Goal: Task Accomplishment & Management: Manage account settings

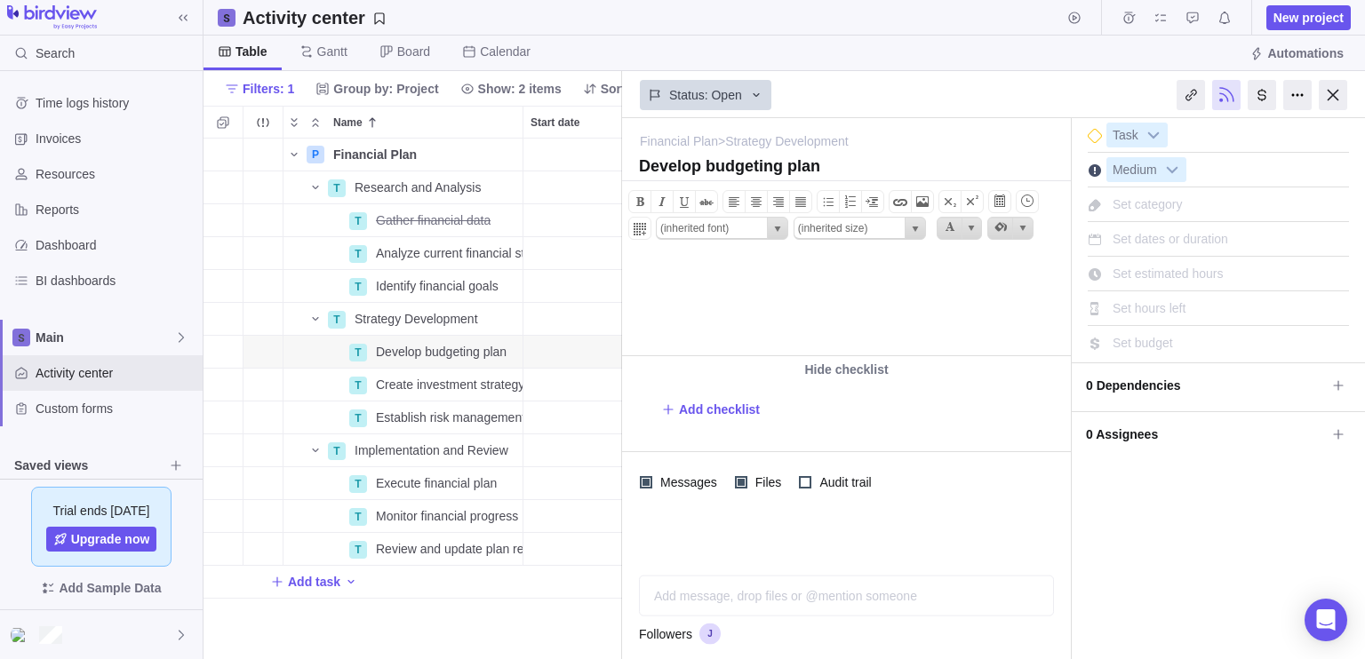
scroll to position [507, 405]
click at [139, 342] on span "Main" at bounding box center [105, 338] width 139 height 18
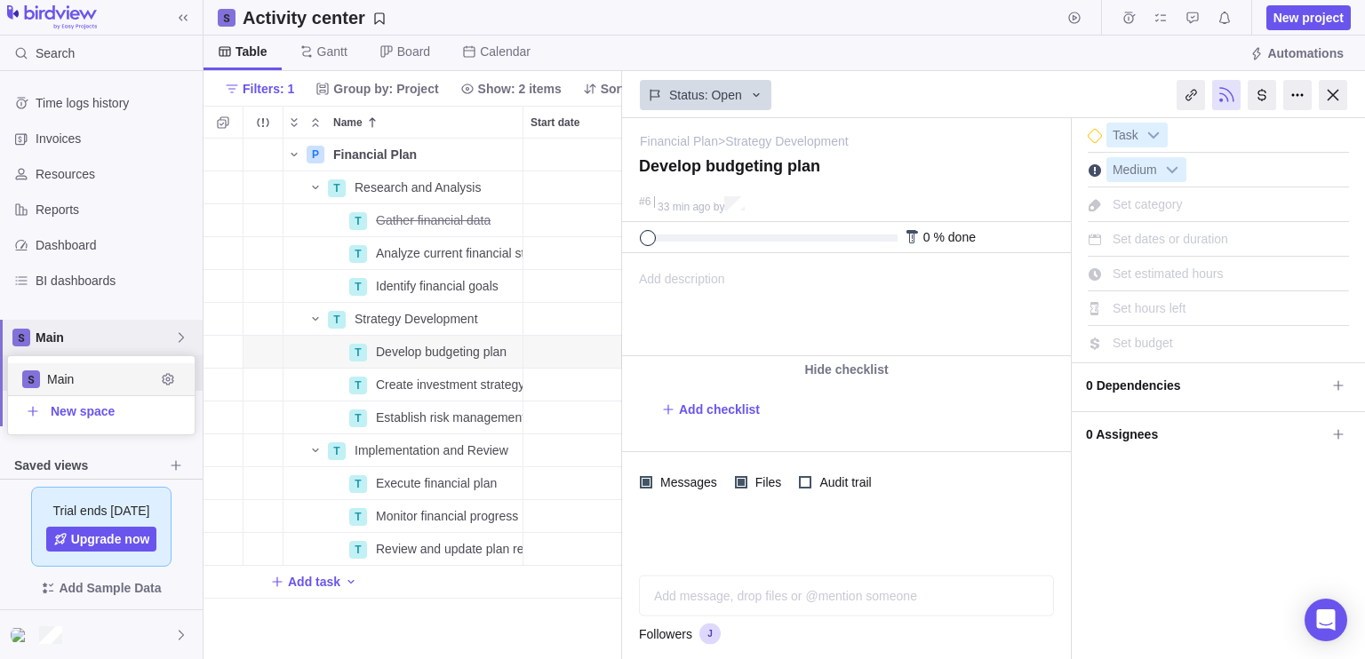
scroll to position [64, 173]
click at [150, 329] on span "Main" at bounding box center [105, 338] width 139 height 18
click at [114, 256] on div "Dashboard" at bounding box center [101, 246] width 203 height 36
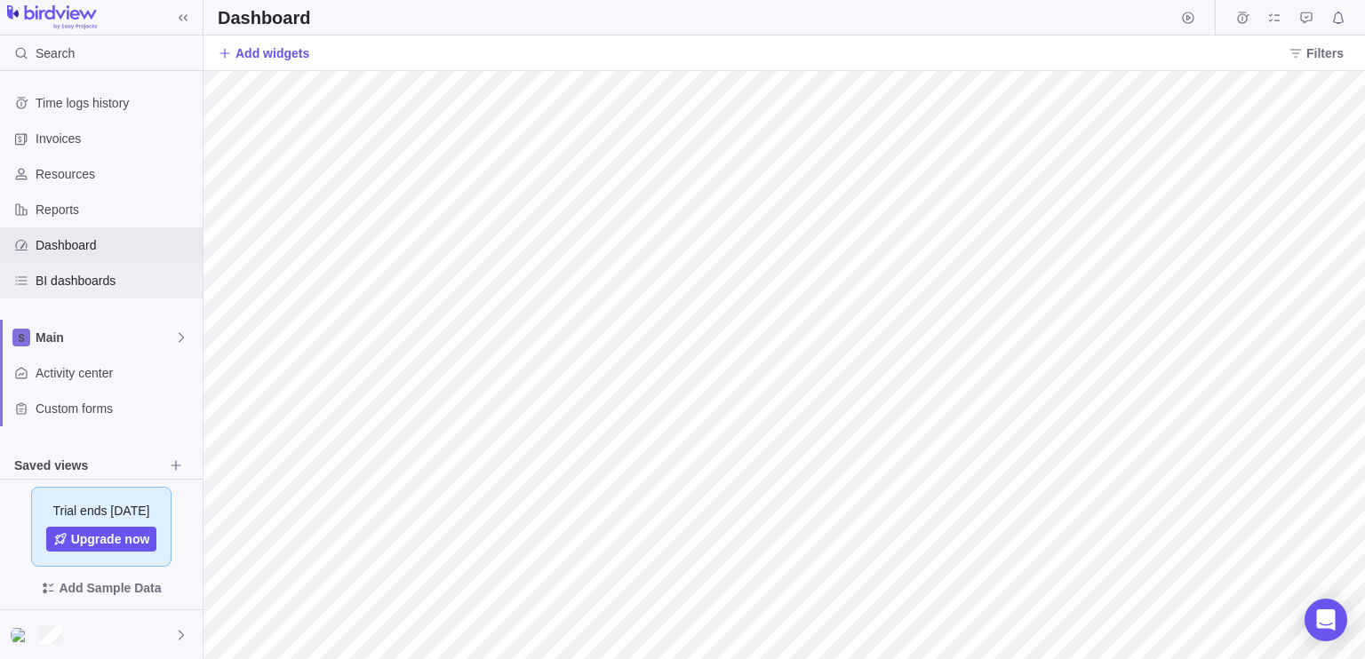
click at [176, 280] on span "BI dashboards" at bounding box center [116, 281] width 160 height 18
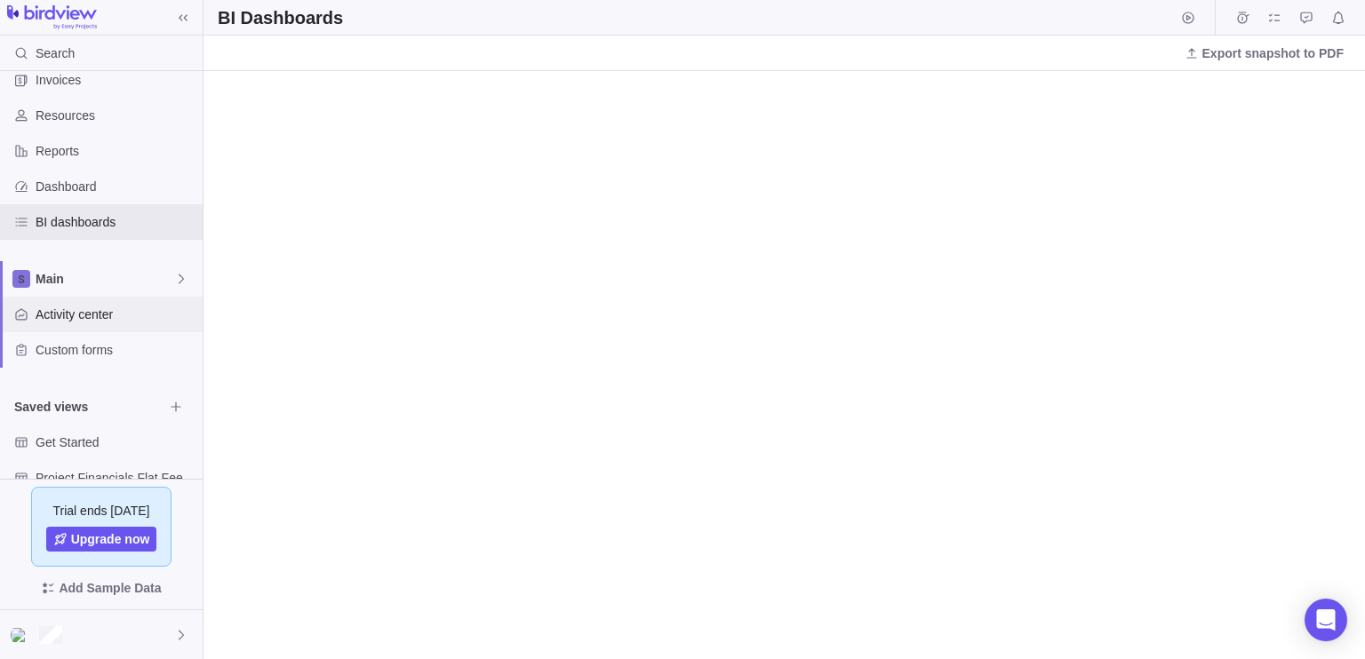
scroll to position [60, 0]
click at [192, 254] on div "Time logs history Invoices Resources Reports Dashboard BI dashboards Main Activ…" at bounding box center [101, 295] width 203 height 569
drag, startPoint x: 192, startPoint y: 254, endPoint x: 199, endPoint y: 219, distance: 36.3
click at [199, 219] on div "Time logs history Invoices Resources Reports Dashboard BI dashboards Main Activ…" at bounding box center [101, 275] width 203 height 408
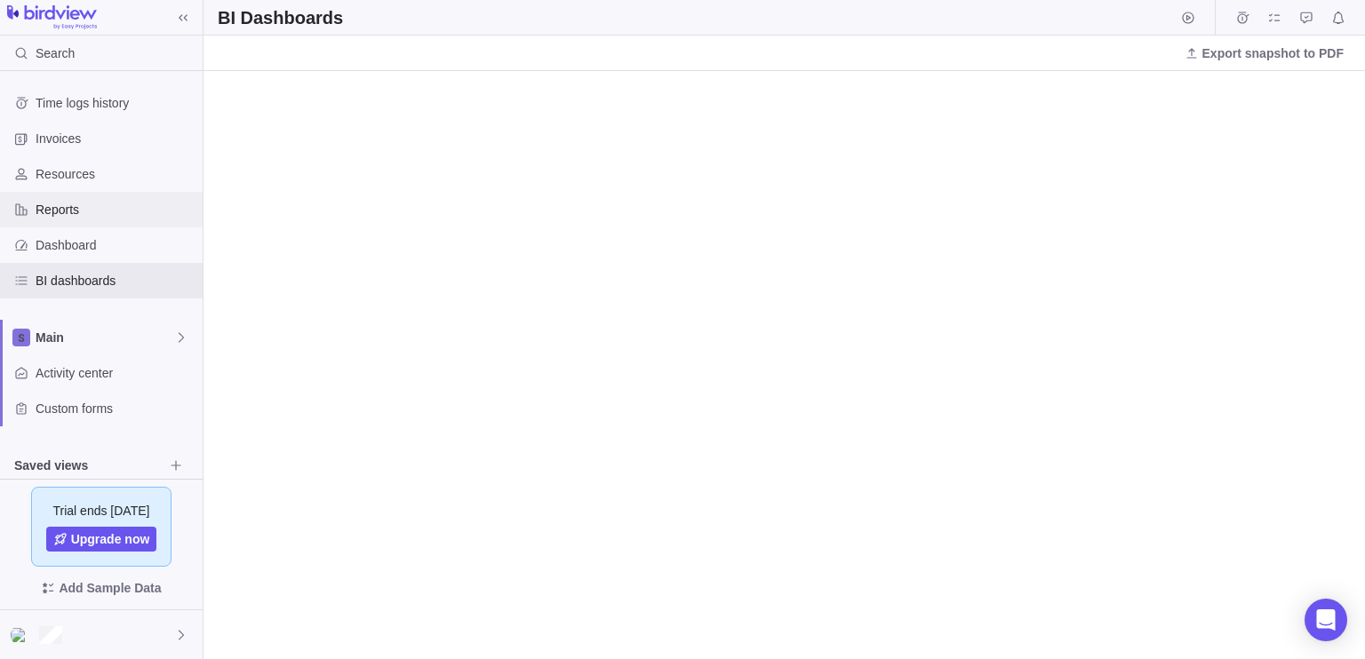
click at [118, 213] on span "Reports" at bounding box center [116, 210] width 160 height 18
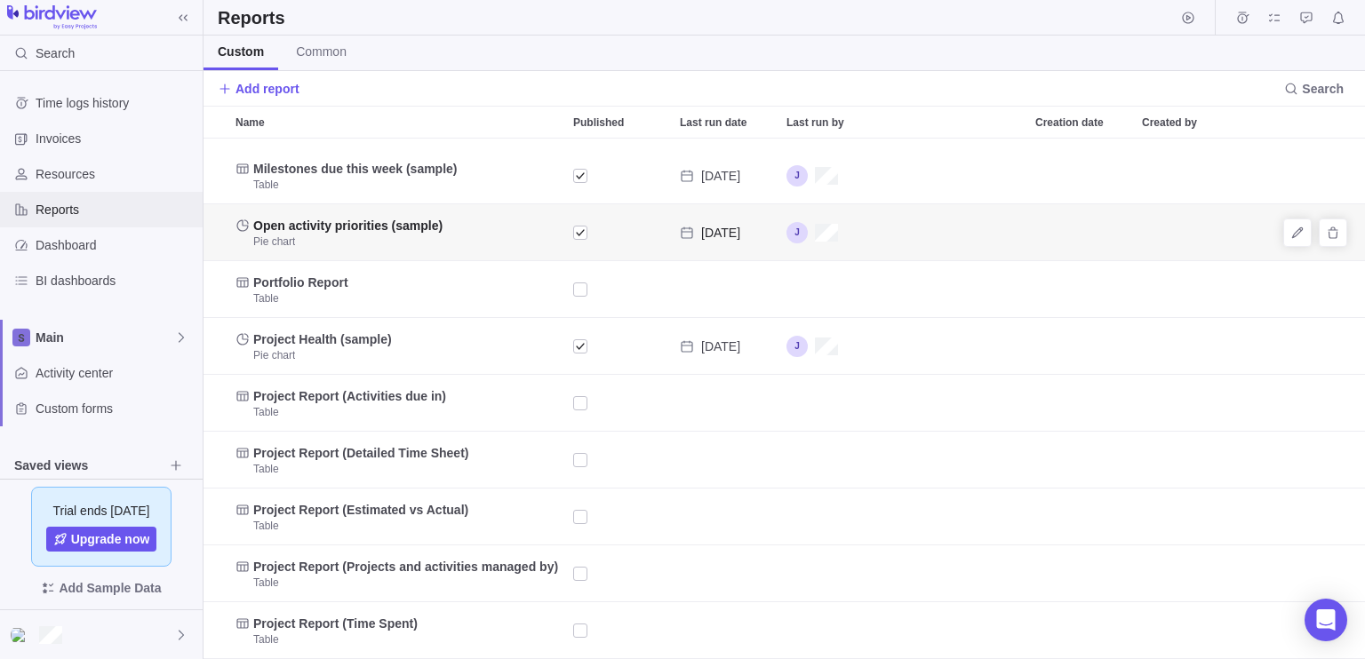
scroll to position [136, 0]
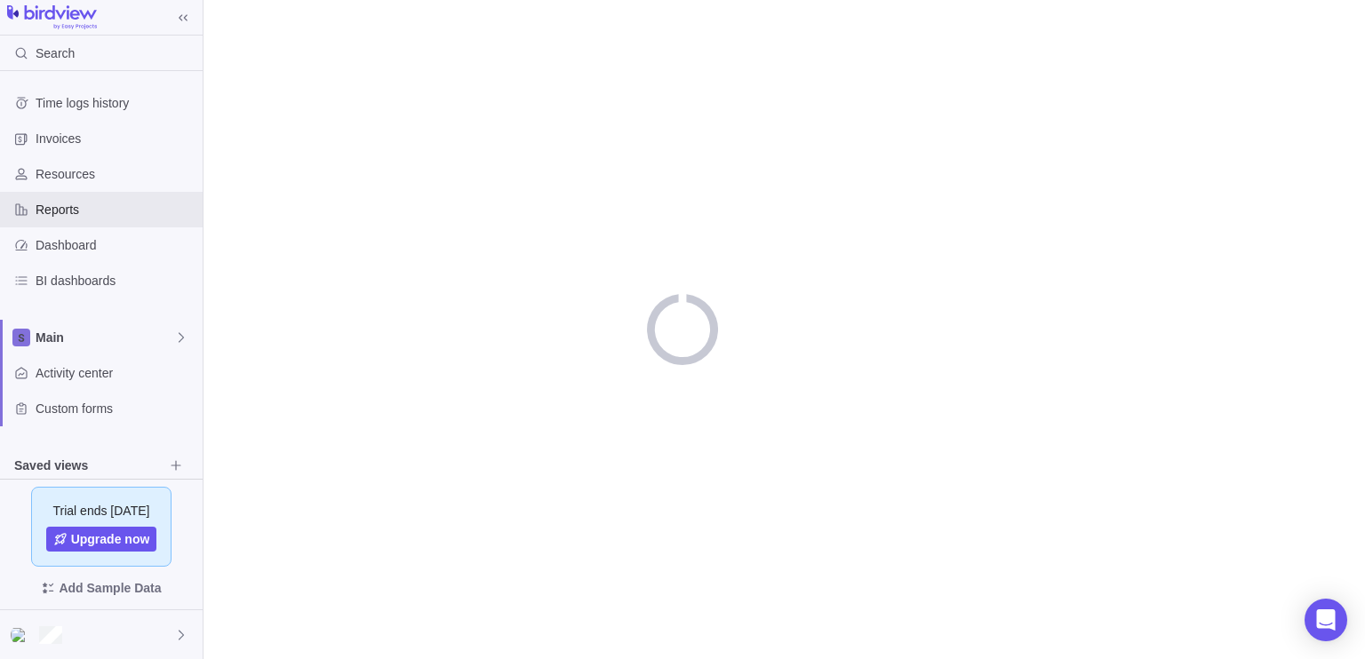
click at [501, 280] on div "Search Time logs history Invoices Resources Reports Dashboard BI dashboards Mai…" at bounding box center [682, 329] width 1365 height 659
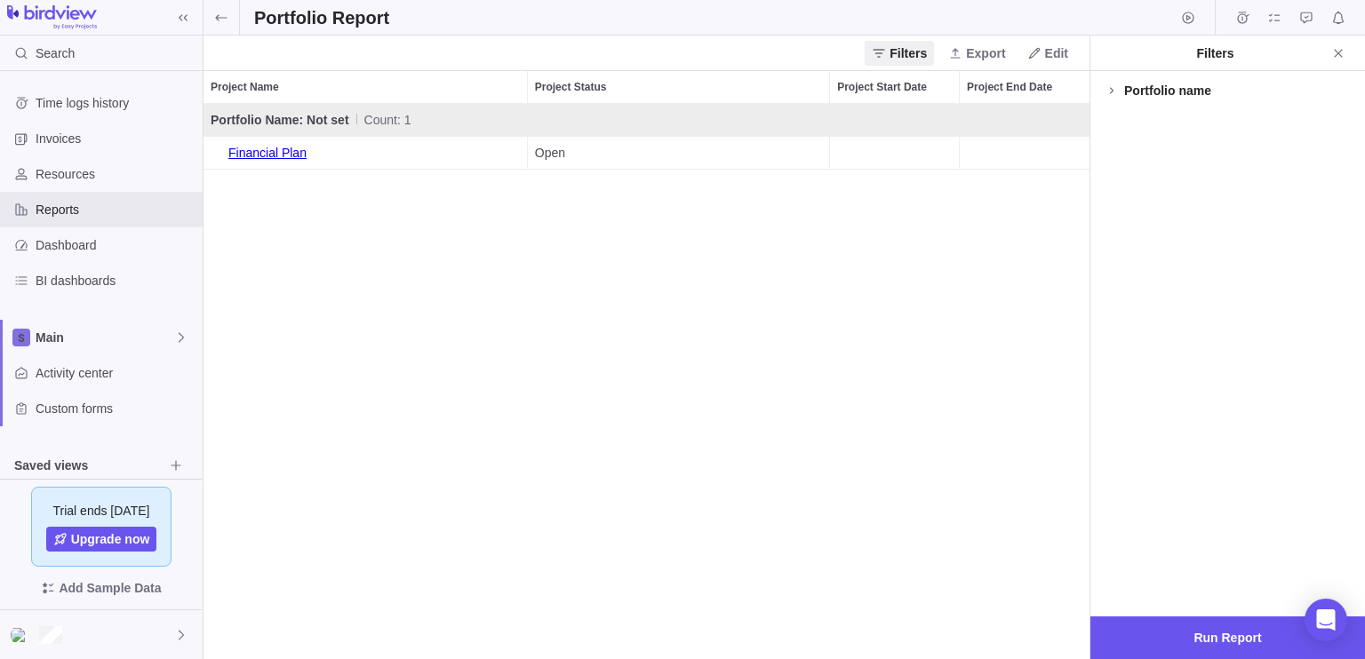
scroll to position [542, 872]
click at [295, 157] on link "Financial Plan" at bounding box center [365, 153] width 309 height 32
click at [263, 81] on span "Project Name" at bounding box center [245, 87] width 68 height 18
click at [131, 374] on span "Activity center" at bounding box center [116, 373] width 160 height 18
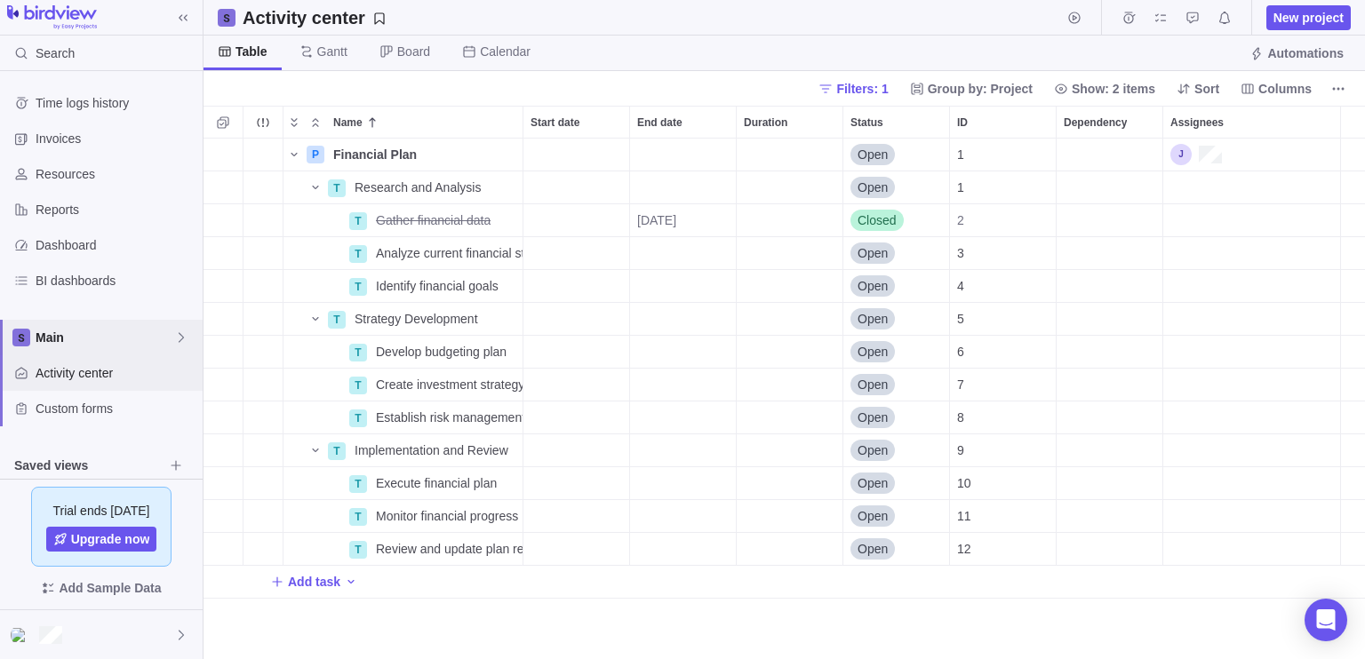
scroll to position [507, 1148]
click at [142, 343] on span "Main" at bounding box center [105, 338] width 139 height 18
click at [131, 376] on span "Main" at bounding box center [101, 380] width 108 height 18
click at [88, 417] on span "Custom forms" at bounding box center [116, 409] width 160 height 18
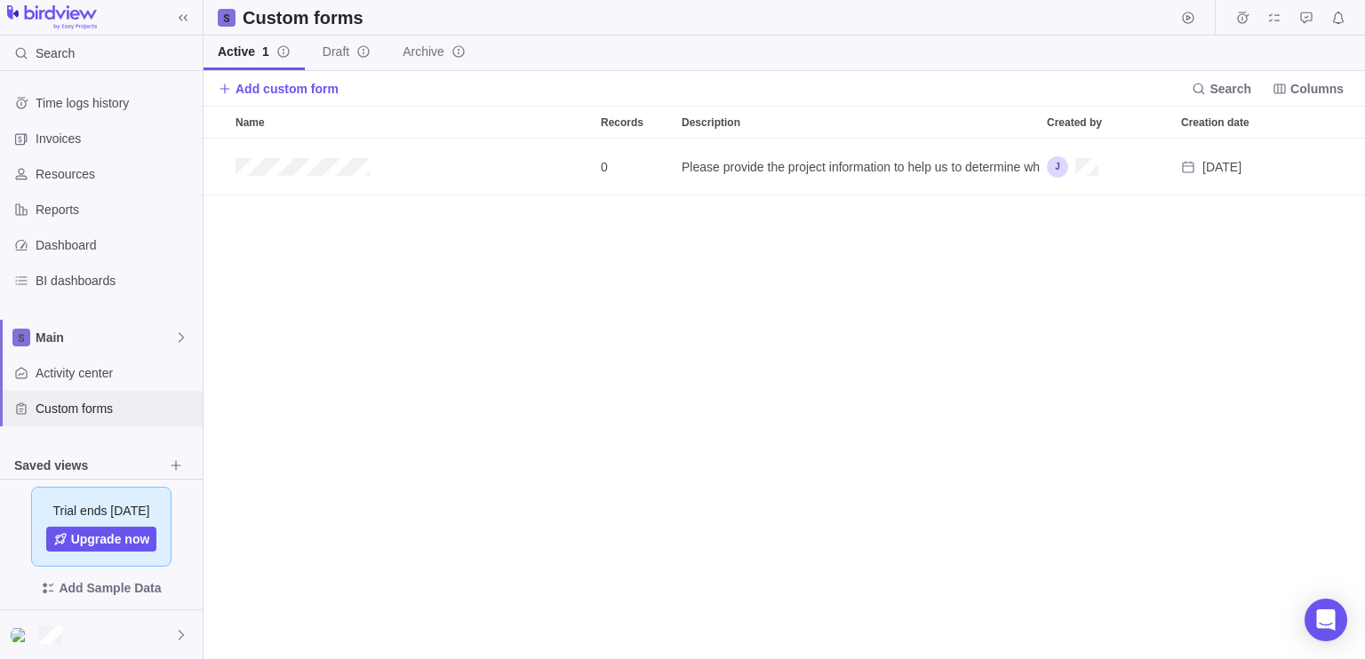
scroll to position [507, 1148]
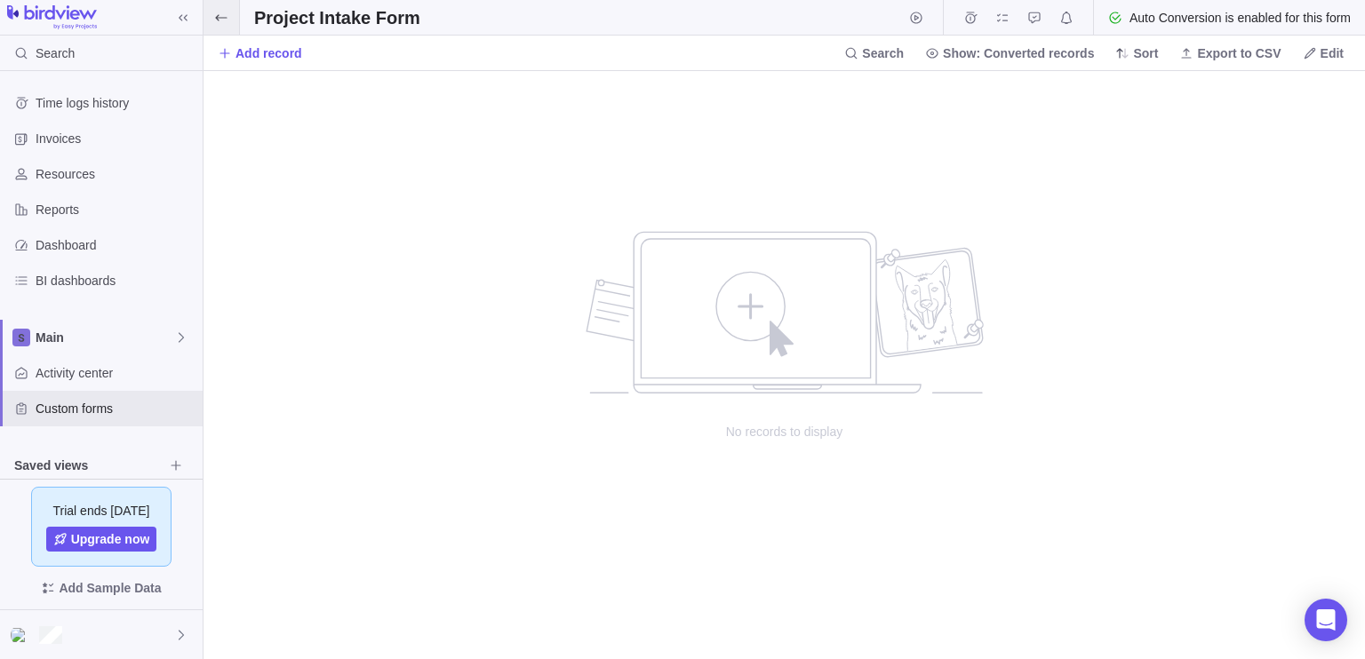
click at [228, 16] on icon at bounding box center [221, 18] width 14 height 14
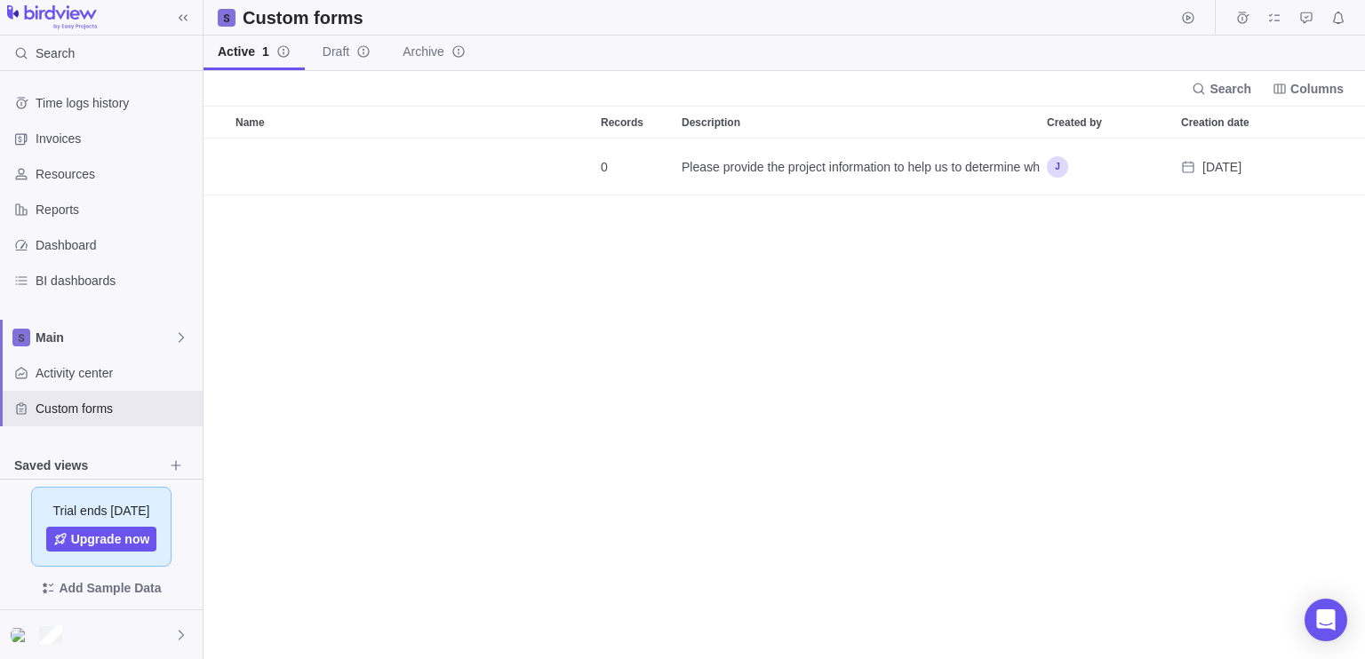
click at [228, 16] on icon at bounding box center [226, 17] width 11 height 11
click at [123, 234] on div "Dashboard" at bounding box center [101, 246] width 203 height 36
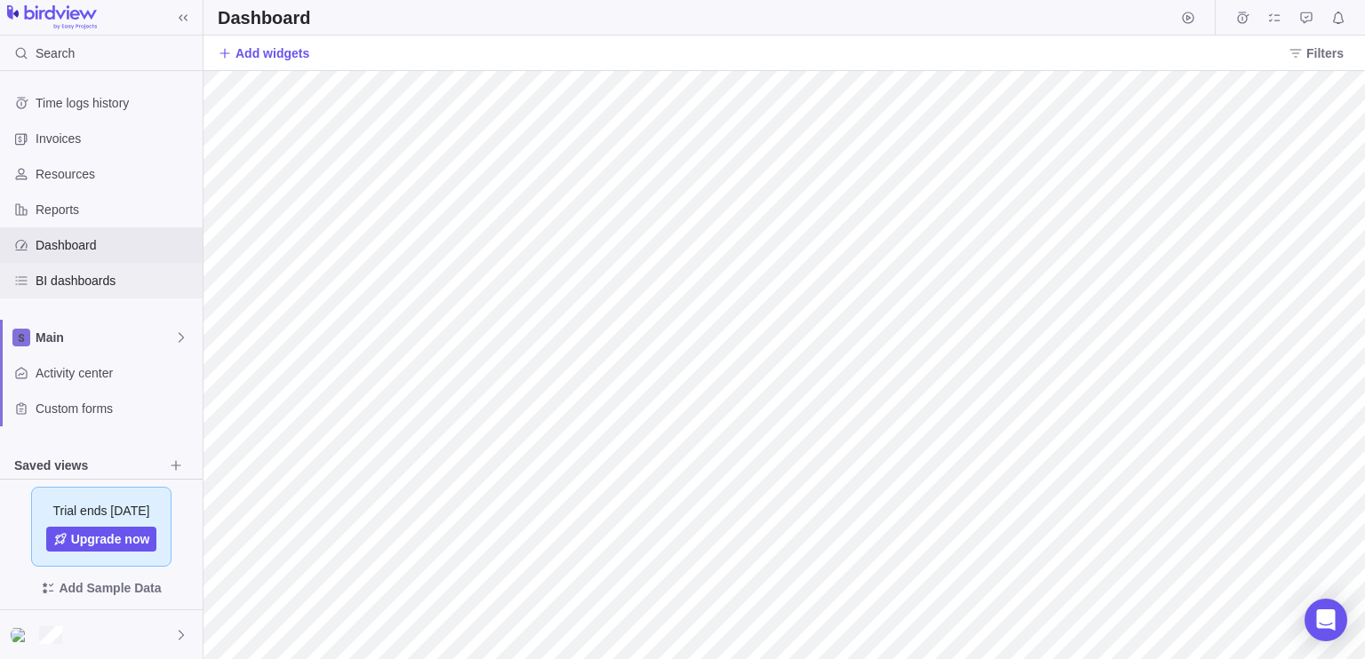
click at [73, 280] on span "BI dashboards" at bounding box center [116, 281] width 160 height 18
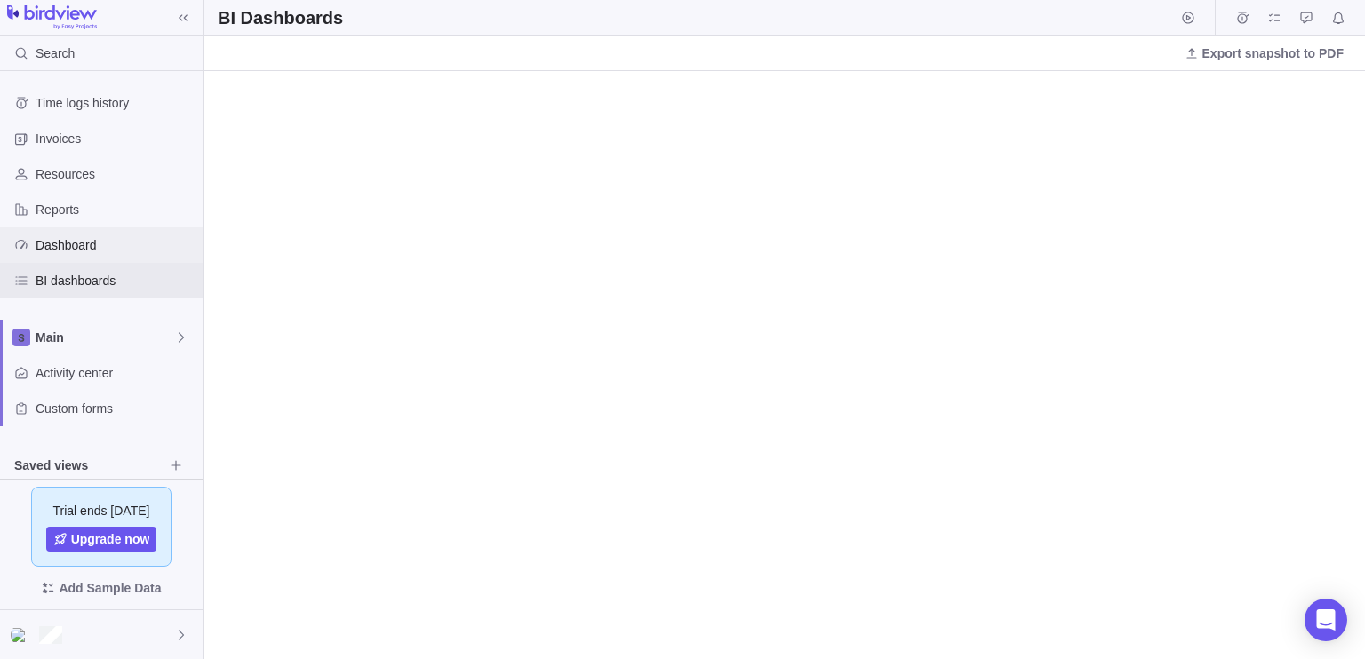
click at [119, 252] on span "Dashboard" at bounding box center [116, 245] width 160 height 18
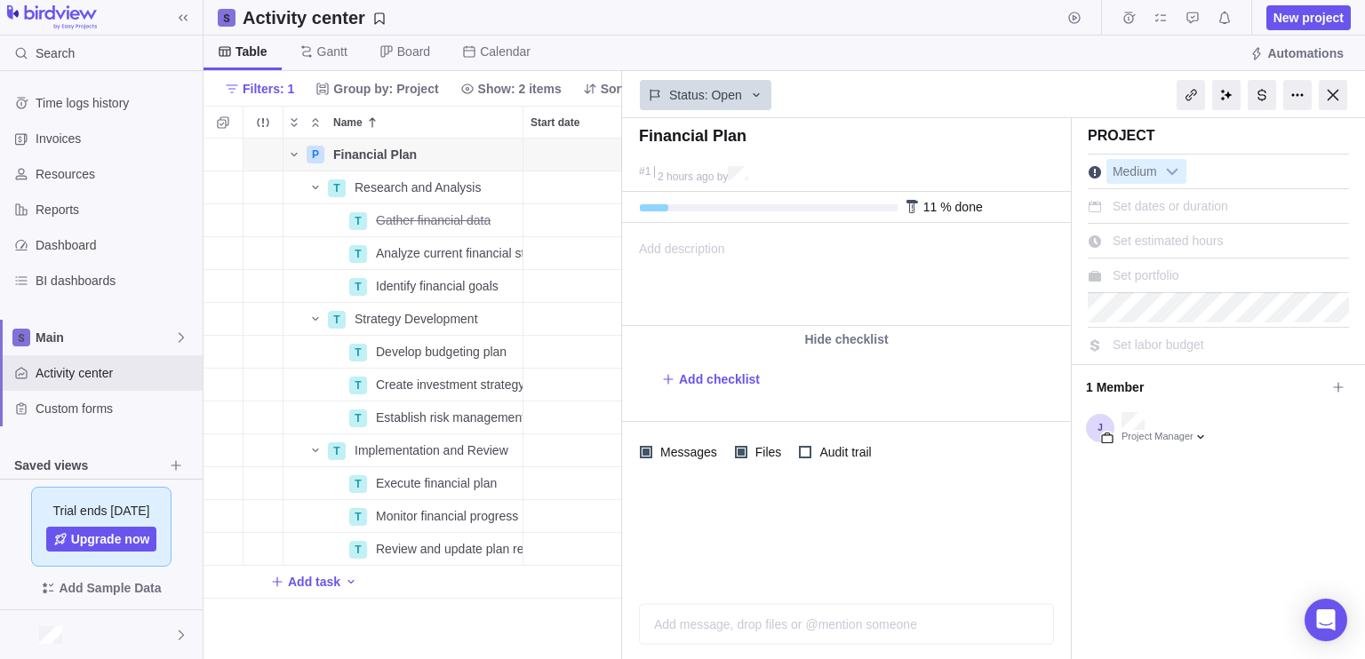
scroll to position [507, 405]
click at [139, 332] on span "Main" at bounding box center [105, 338] width 139 height 18
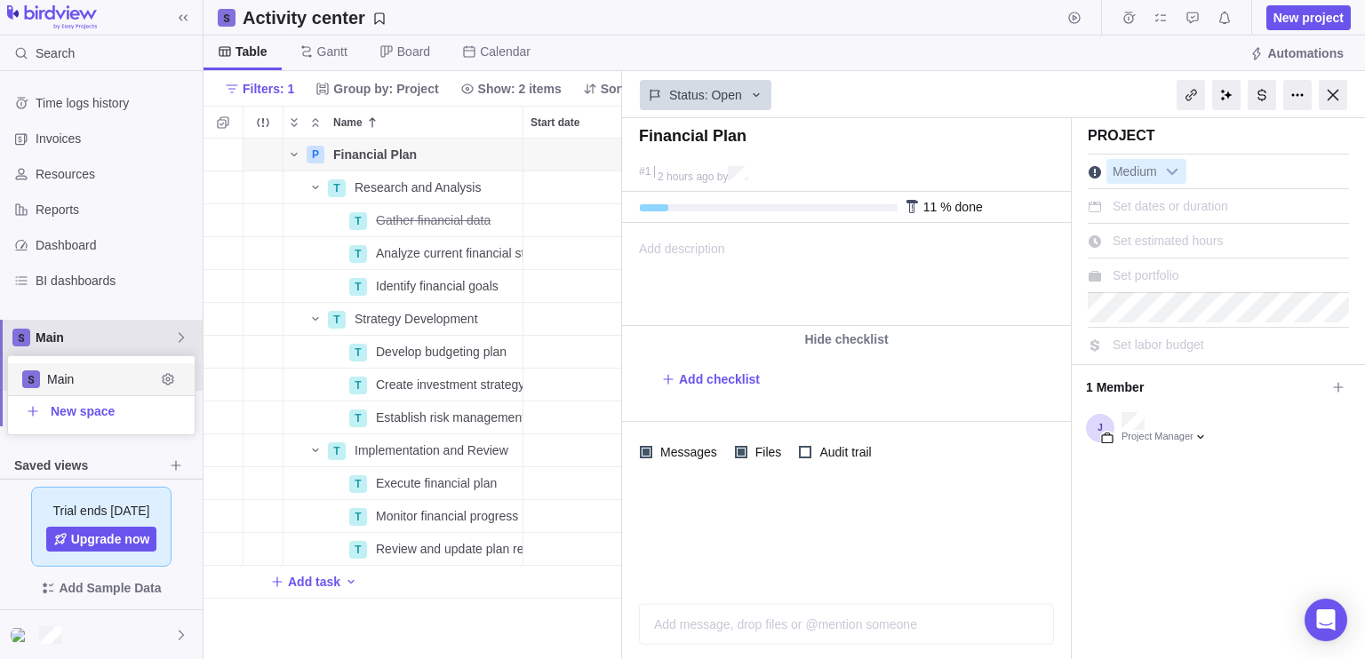
click at [182, 336] on icon at bounding box center [181, 337] width 5 height 10
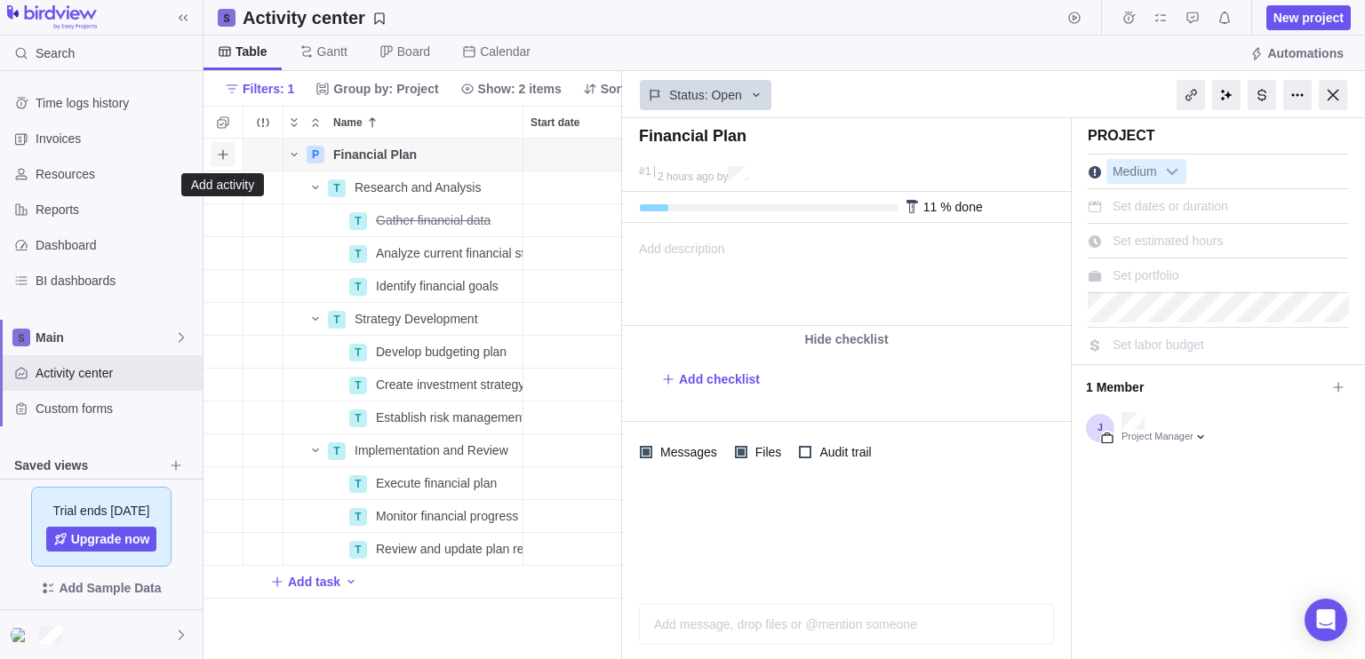
click at [230, 156] on span "Add activity" at bounding box center [223, 154] width 25 height 25
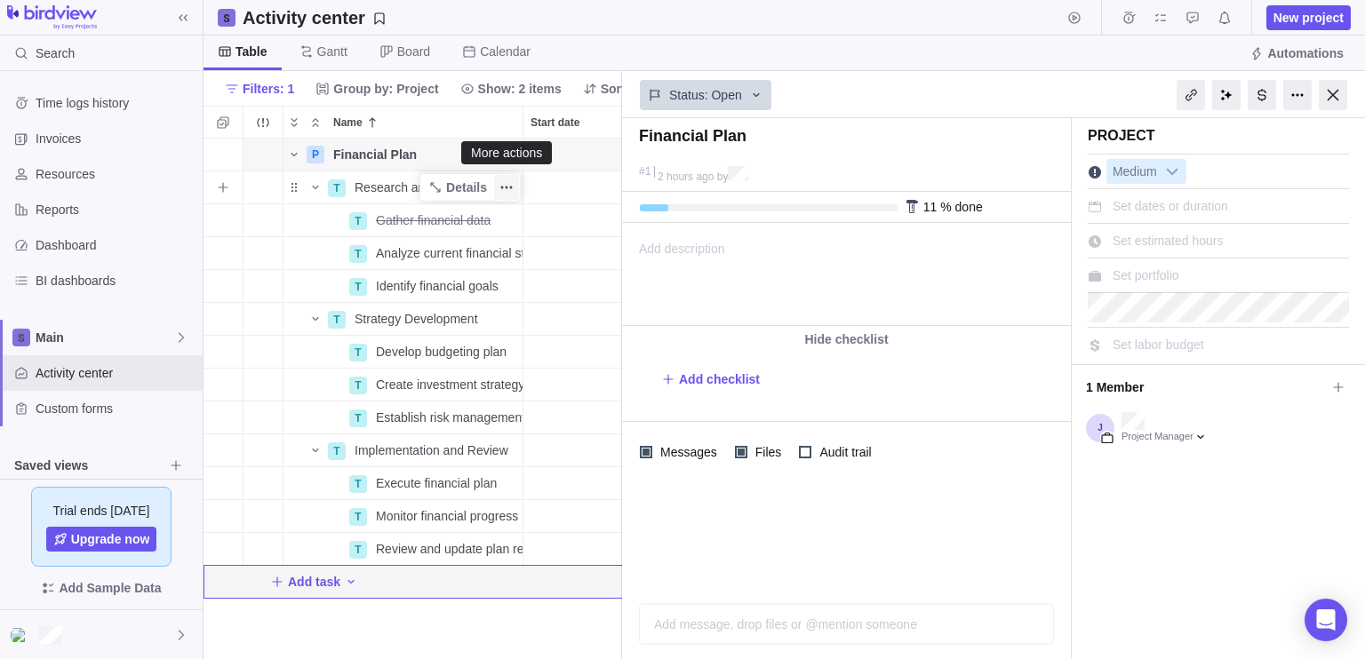
click at [501, 188] on icon "More actions" at bounding box center [506, 187] width 14 height 14
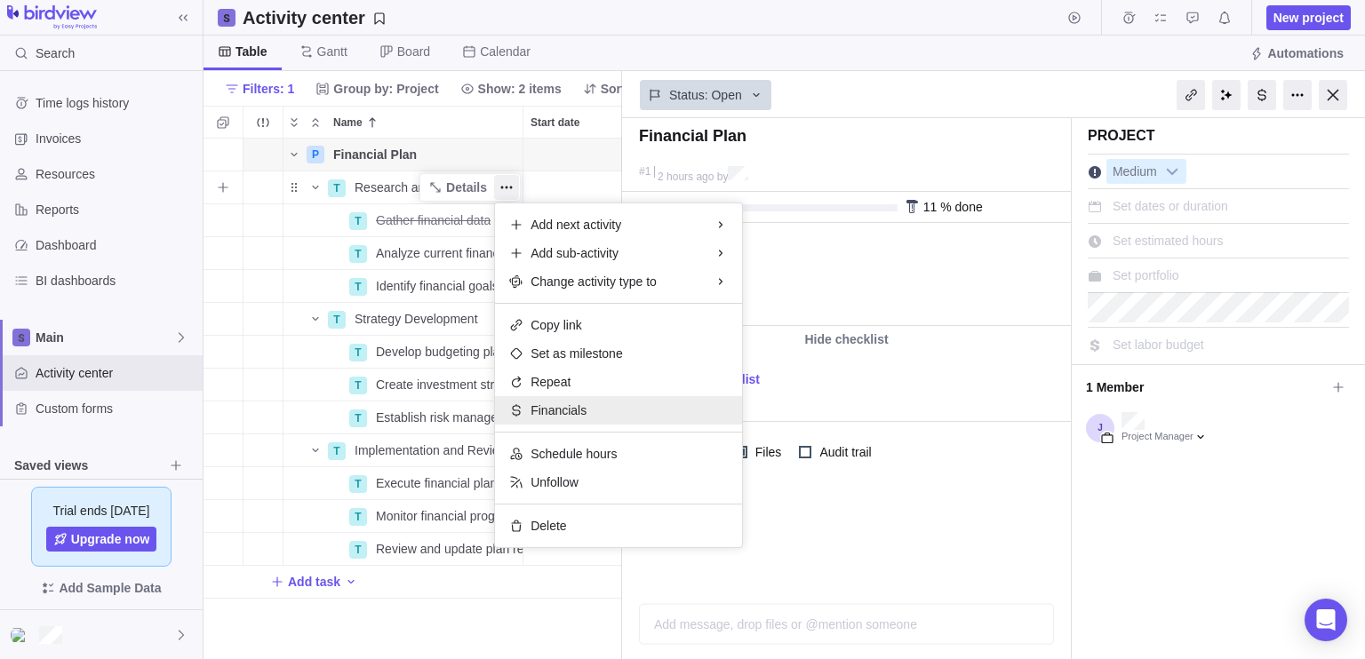
click at [565, 415] on span "Financials" at bounding box center [559, 411] width 56 height 18
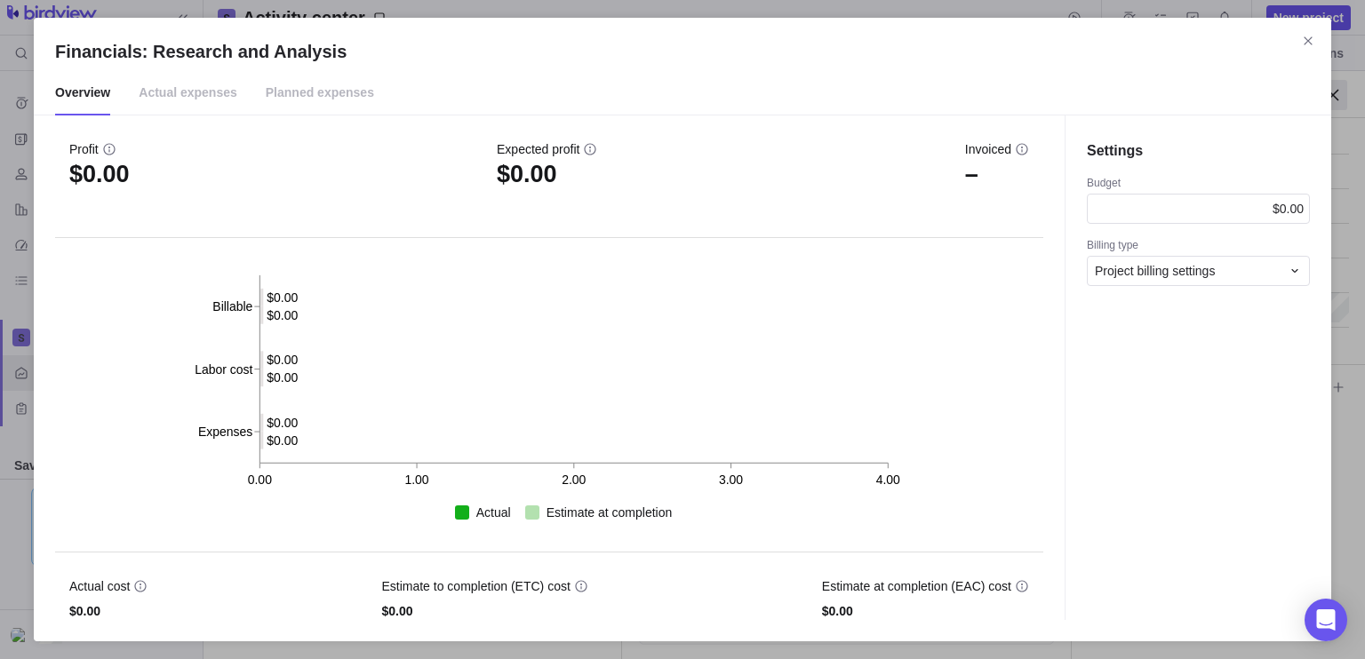
click at [329, 335] on icon "0.00 1.00 2.00 3.00 4.00 Billable Labor cost Expenses $0.00 $0.00 $0.00 $0.00 $…" at bounding box center [550, 395] width 822 height 310
click at [199, 102] on span "Actual expenses" at bounding box center [188, 93] width 99 height 44
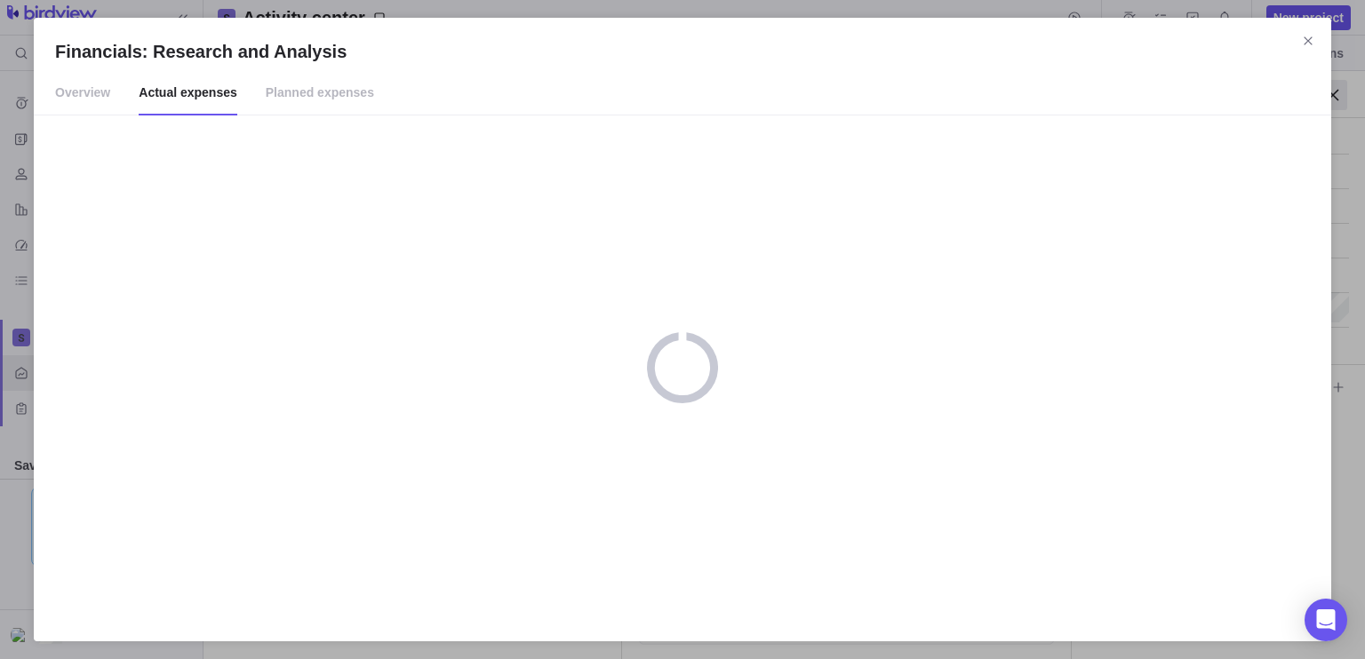
click at [306, 100] on span "Planned expenses" at bounding box center [320, 93] width 108 height 44
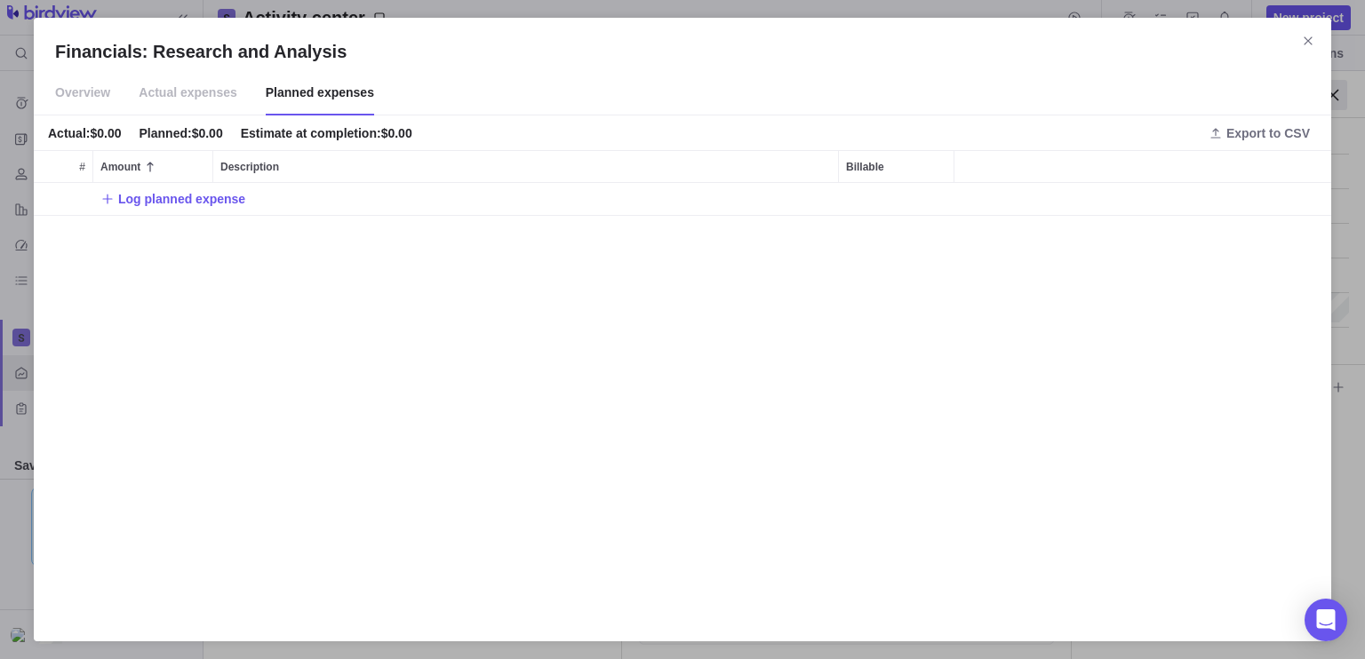
scroll to position [423, 1283]
click at [203, 97] on span "Actual expenses" at bounding box center [188, 93] width 99 height 44
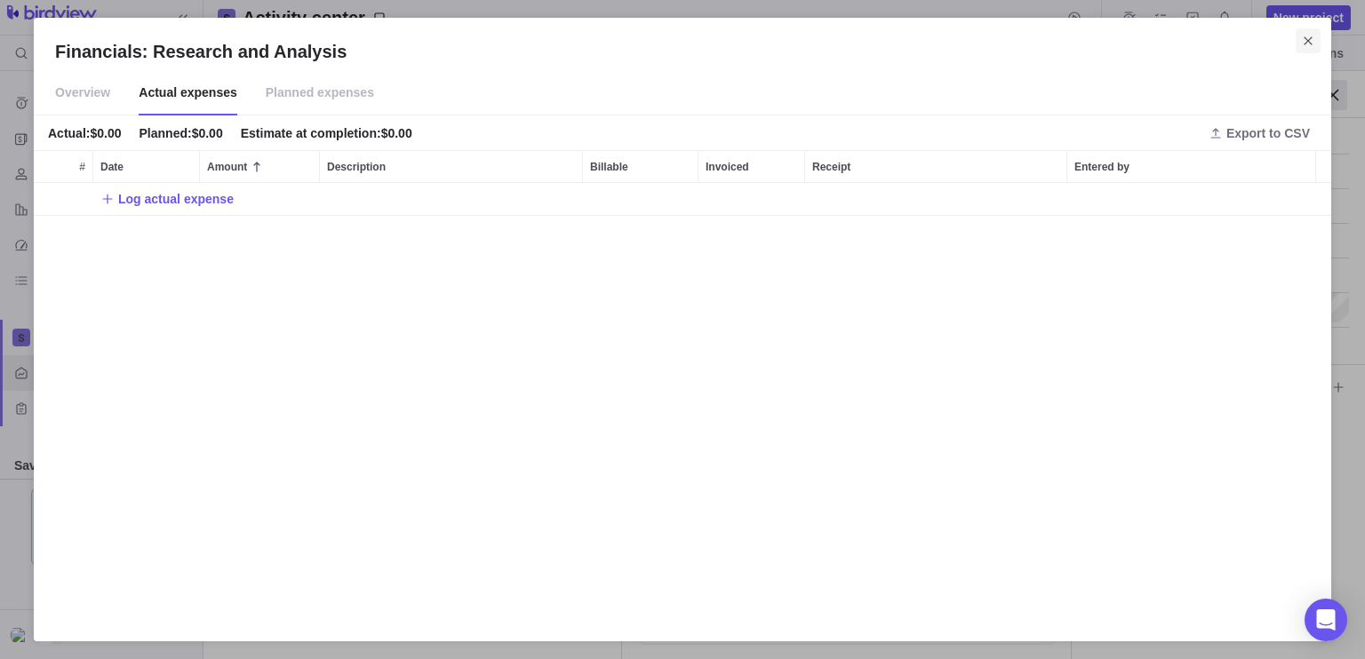
click at [1312, 45] on icon "Close" at bounding box center [1308, 41] width 14 height 14
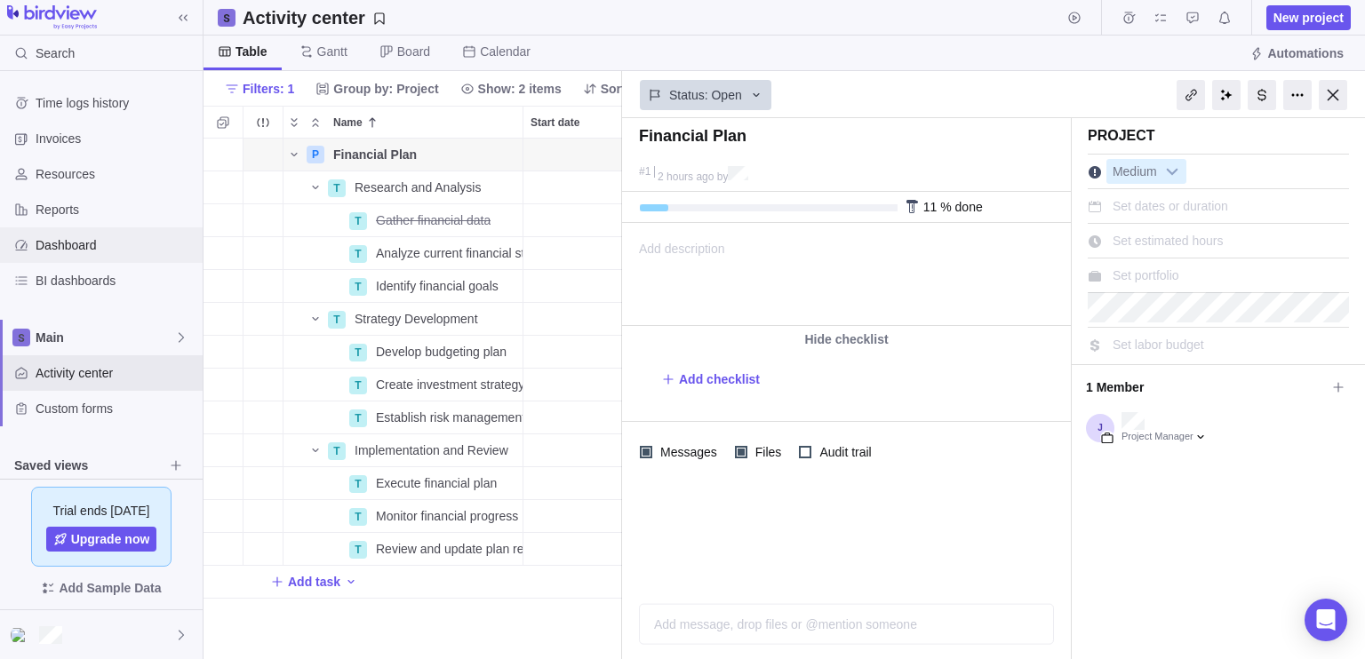
click at [78, 244] on span "Dashboard" at bounding box center [116, 245] width 160 height 18
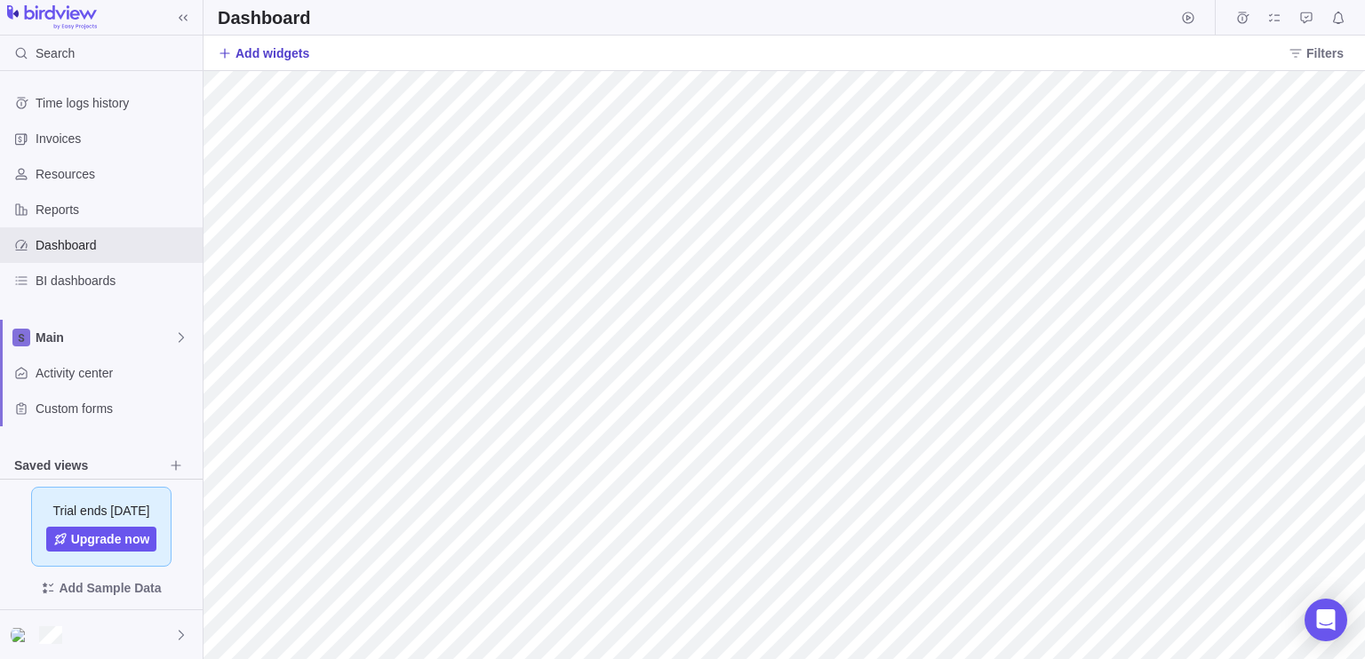
click at [290, 47] on span "Add widgets" at bounding box center [273, 53] width 74 height 18
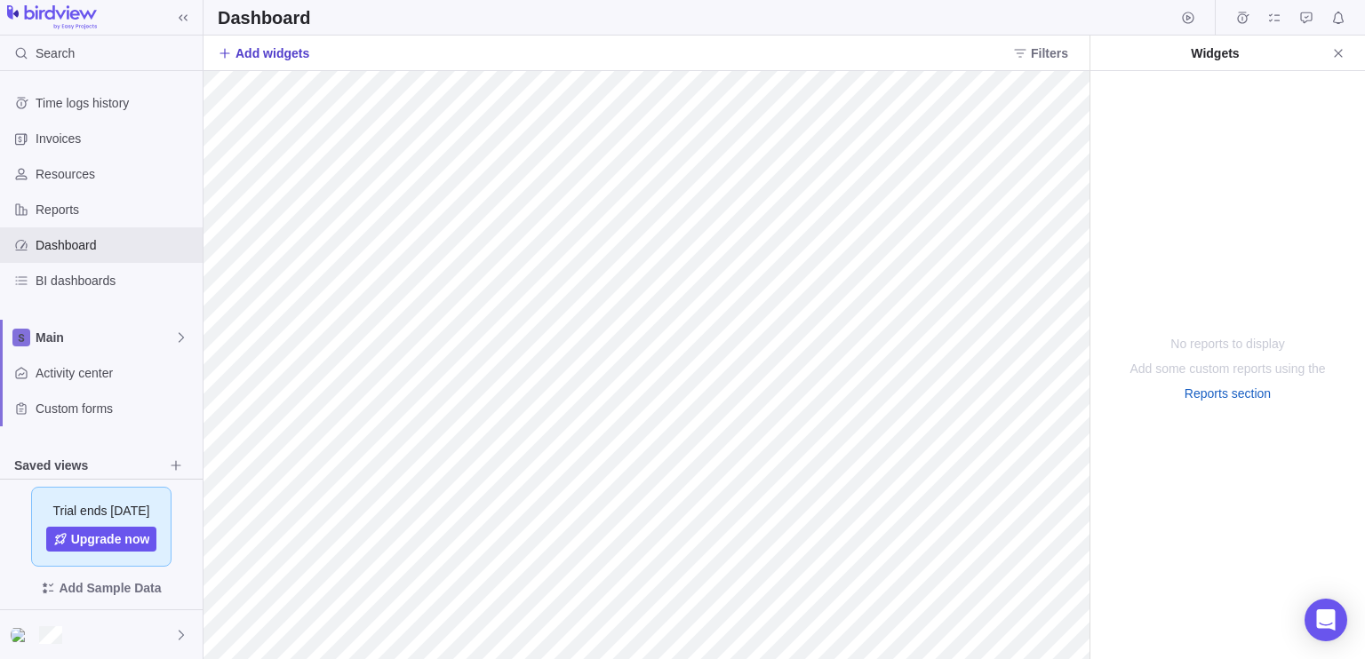
click at [276, 60] on span "Add widgets" at bounding box center [273, 53] width 74 height 18
click at [251, 49] on span "Add widgets" at bounding box center [273, 53] width 74 height 18
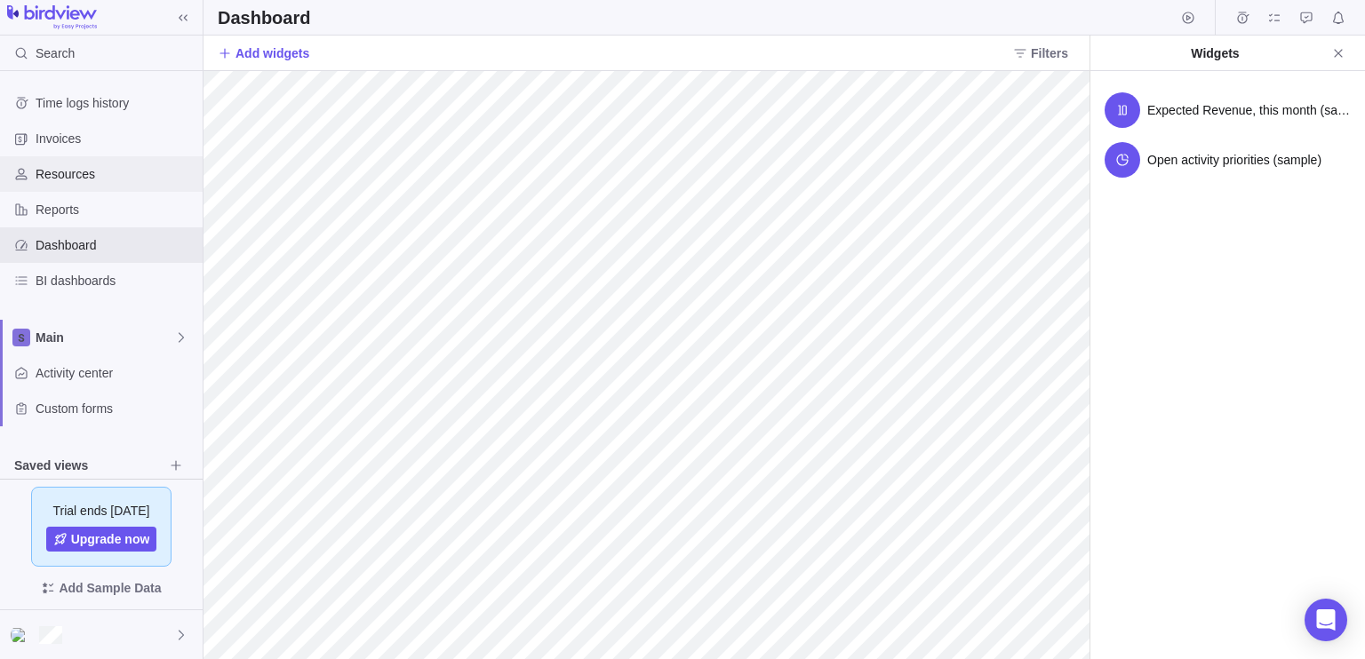
click at [104, 180] on span "Resources" at bounding box center [116, 174] width 160 height 18
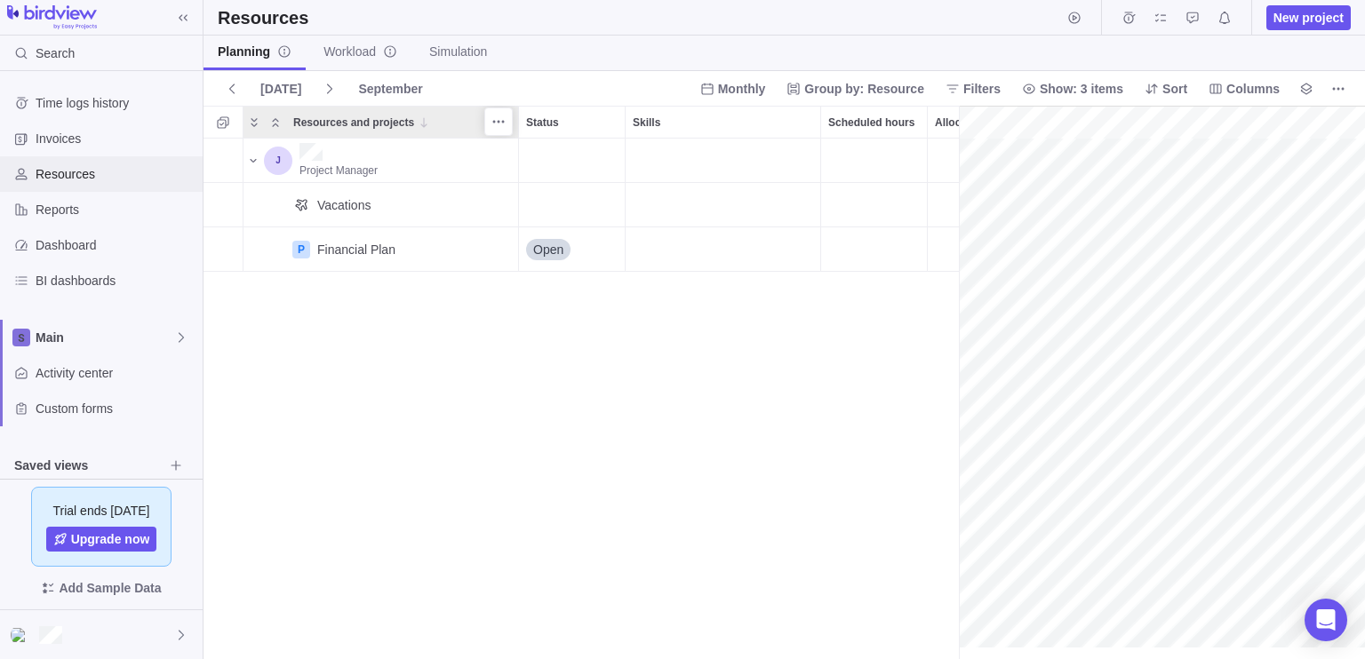
scroll to position [0, 77]
click at [351, 51] on span "Workload" at bounding box center [361, 52] width 74 height 18
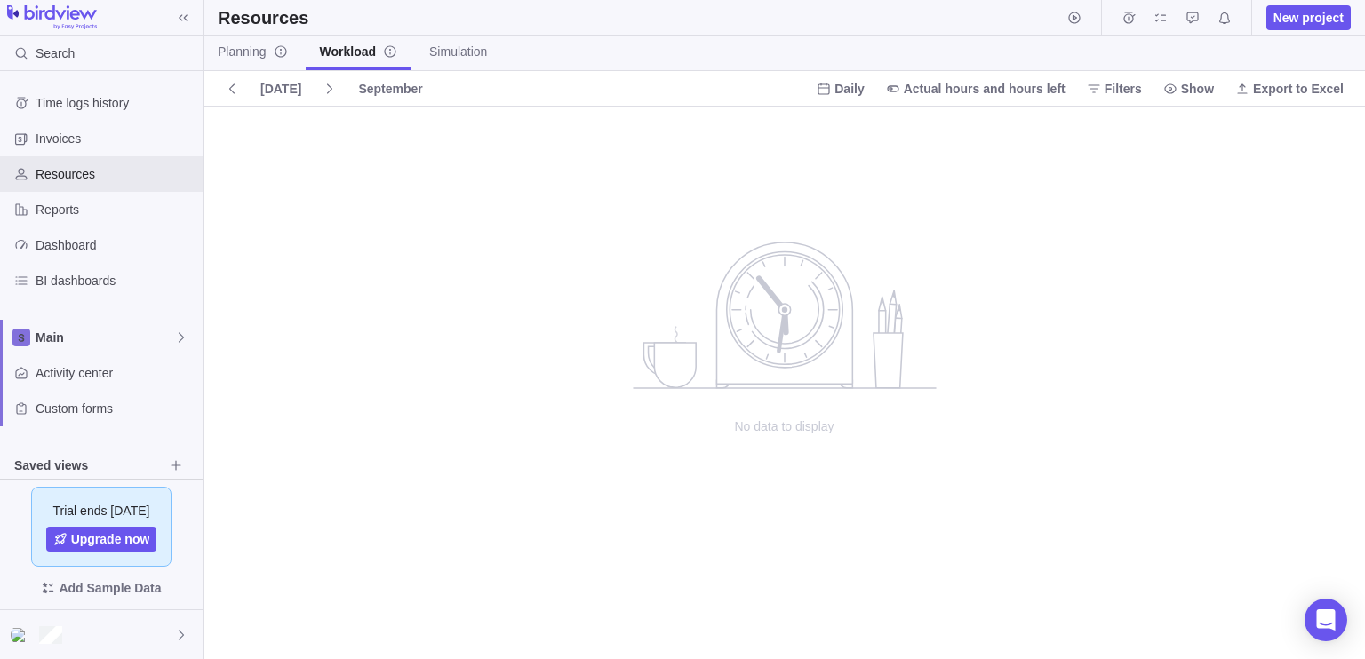
click at [825, 355] on icon "no data to show" at bounding box center [784, 313] width 136 height 141
drag, startPoint x: 728, startPoint y: 335, endPoint x: 933, endPoint y: 401, distance: 215.6
drag, startPoint x: 933, startPoint y: 401, endPoint x: 921, endPoint y: 391, distance: 15.8
drag, startPoint x: 913, startPoint y: 386, endPoint x: 808, endPoint y: 357, distance: 108.7
click at [808, 357] on icon "no data to show" at bounding box center [784, 313] width 136 height 141
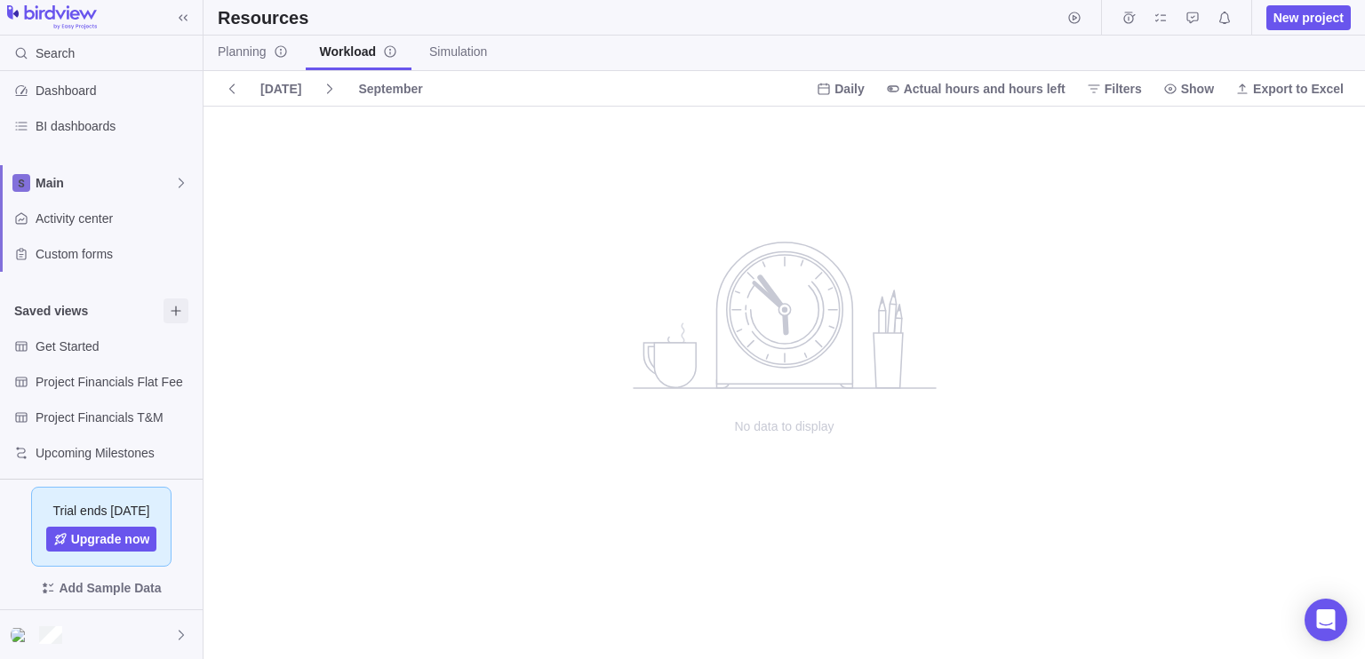
scroll to position [159, 0]
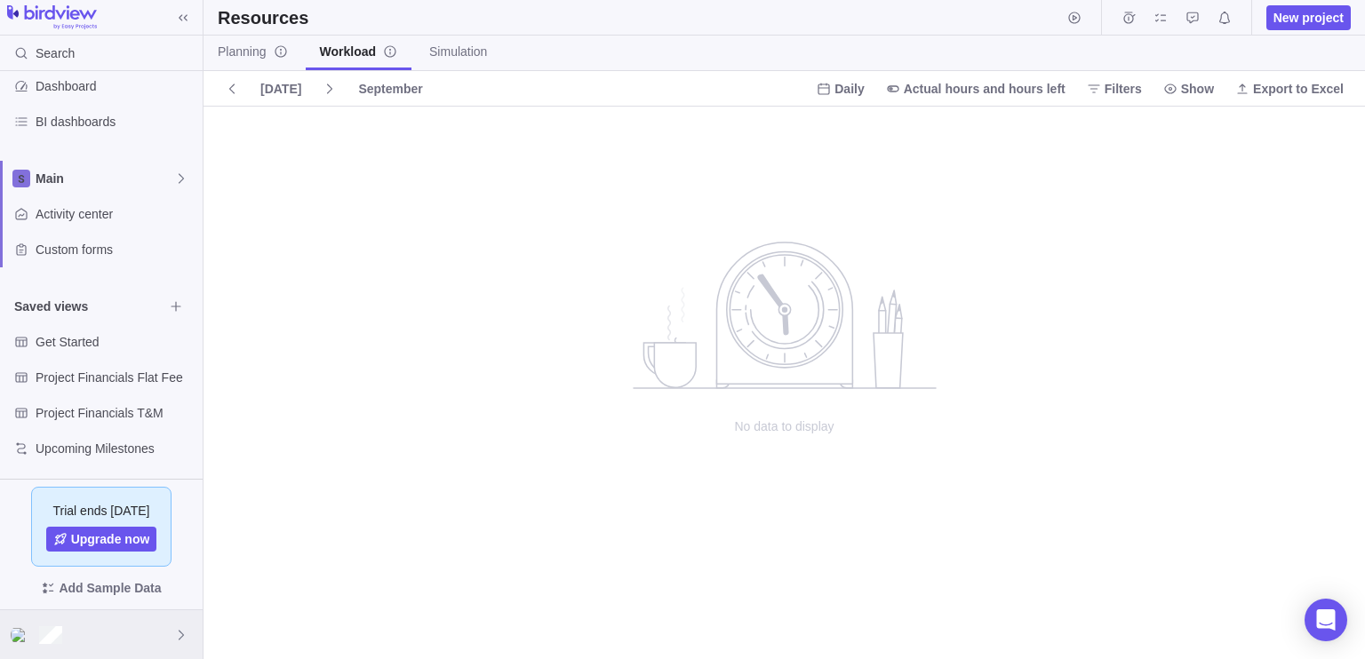
click at [142, 627] on div at bounding box center [101, 635] width 203 height 49
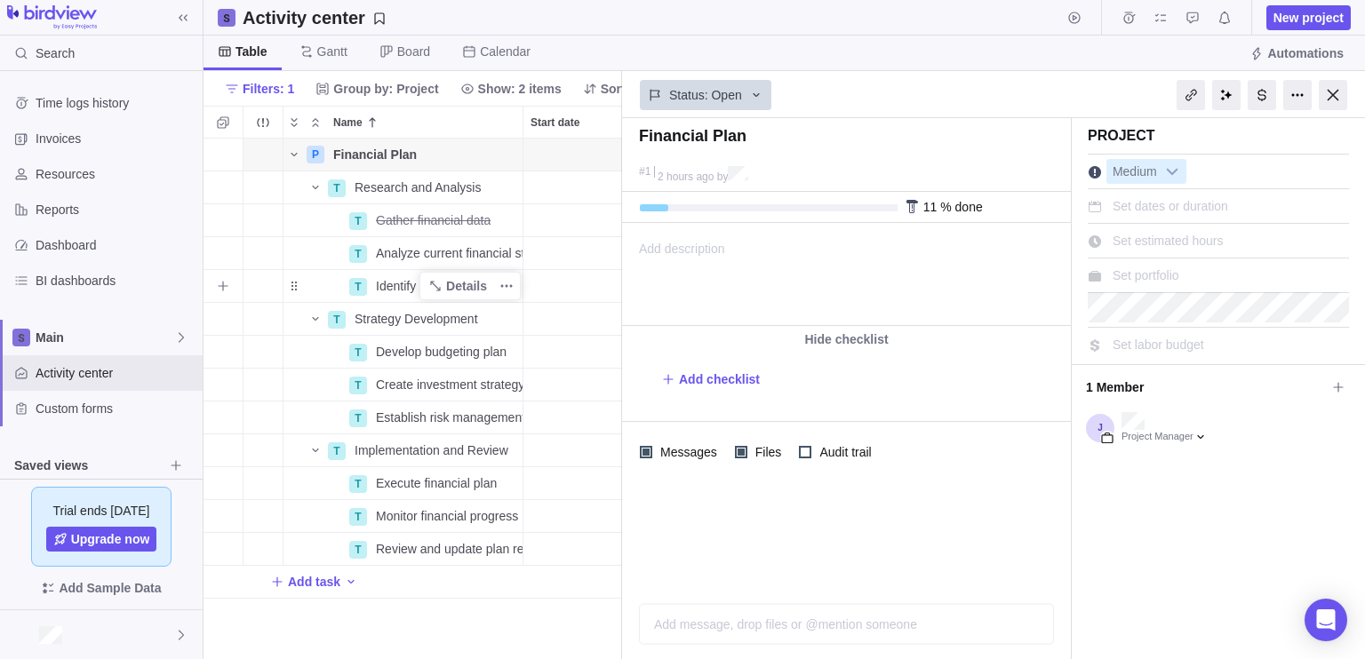
scroll to position [507, 405]
click at [117, 276] on span "BI dashboards" at bounding box center [116, 281] width 160 height 18
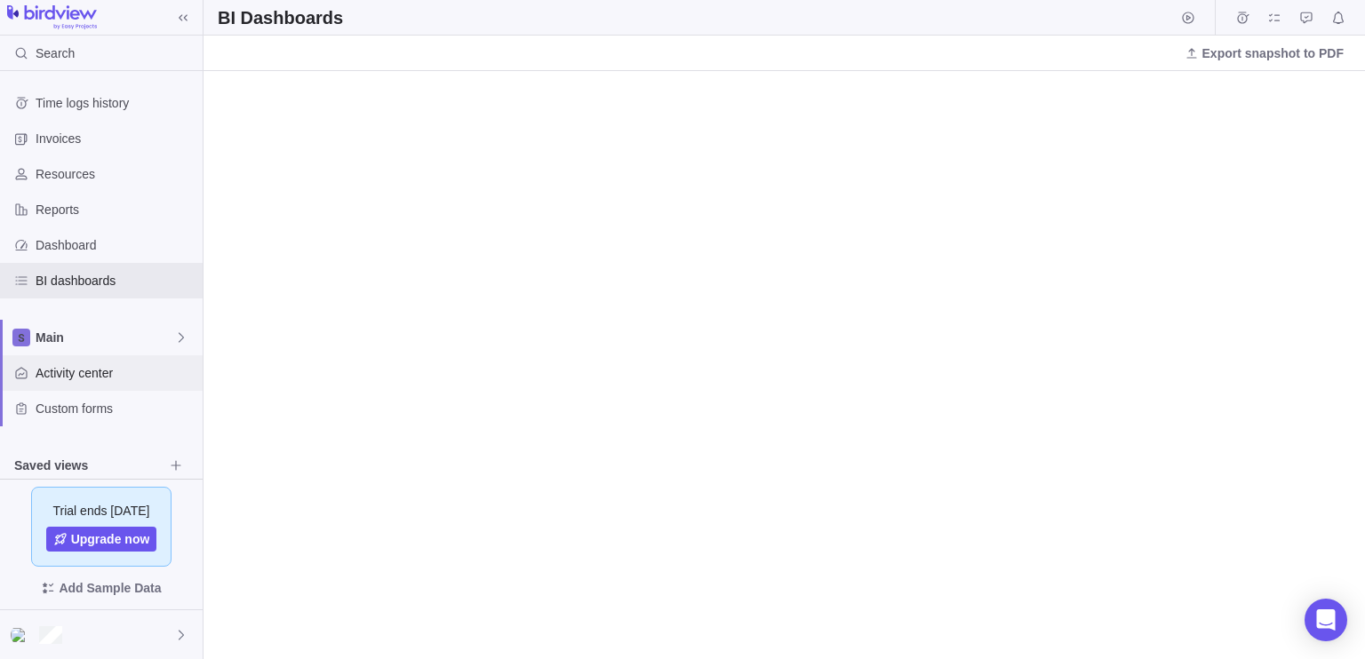
click at [130, 374] on span "Activity center" at bounding box center [116, 373] width 160 height 18
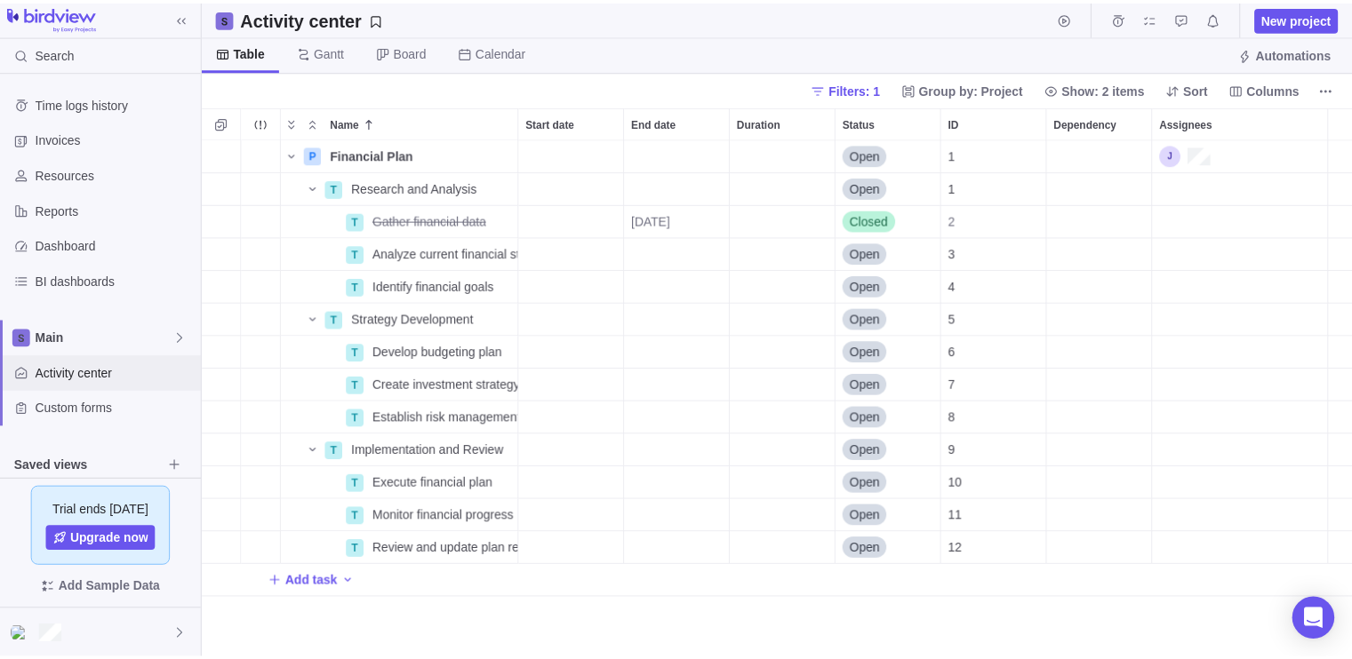
scroll to position [507, 1148]
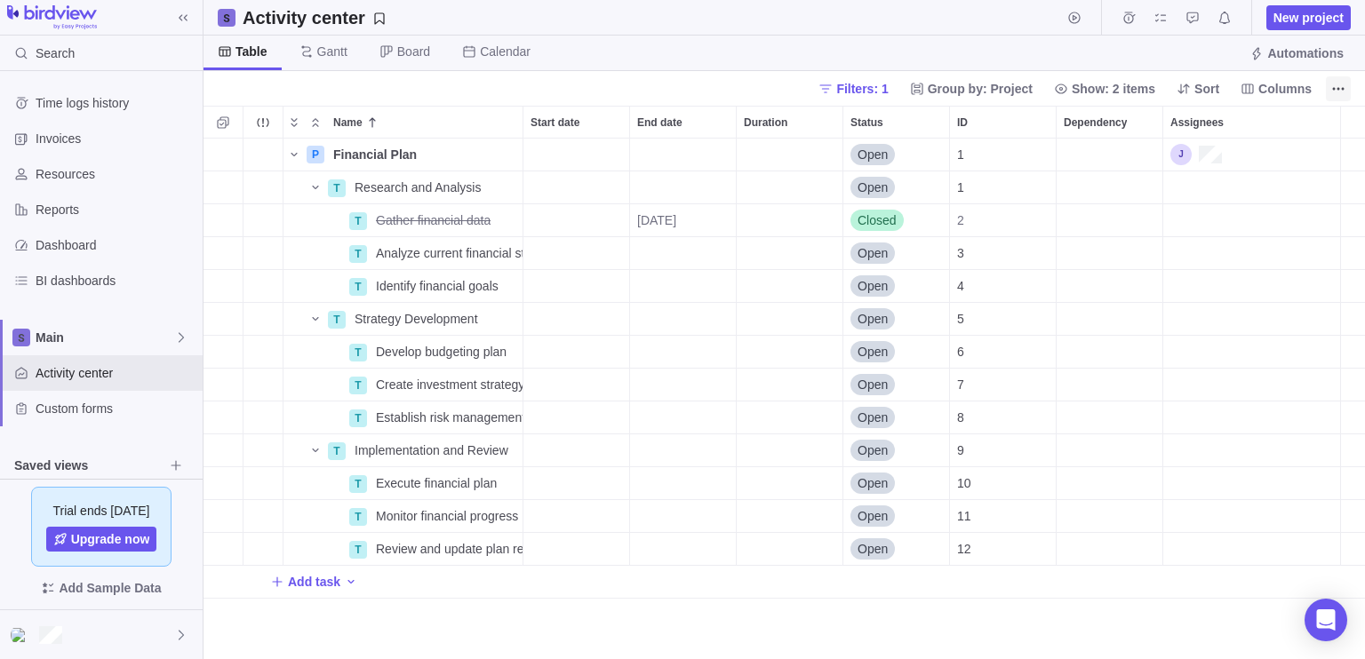
click at [1334, 89] on icon "More actions" at bounding box center [1338, 89] width 14 height 14
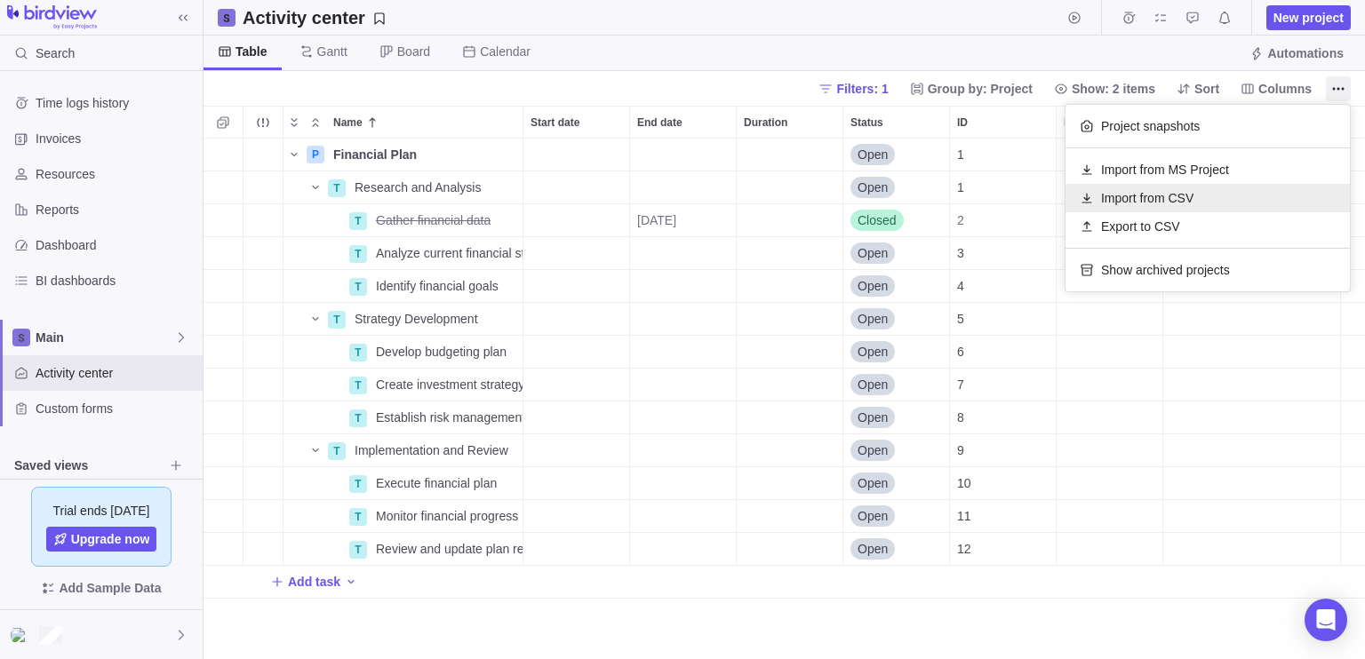
click at [1201, 199] on div "Import from CSV" at bounding box center [1208, 198] width 284 height 28
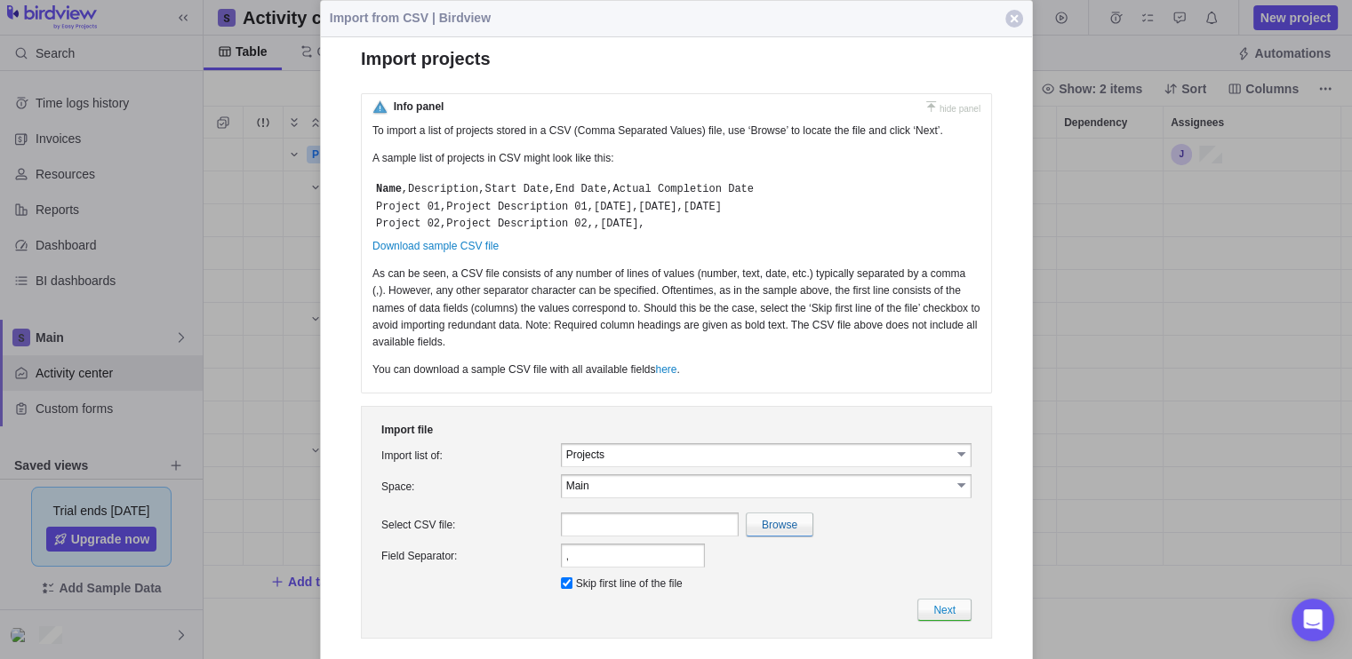
scroll to position [27, 0]
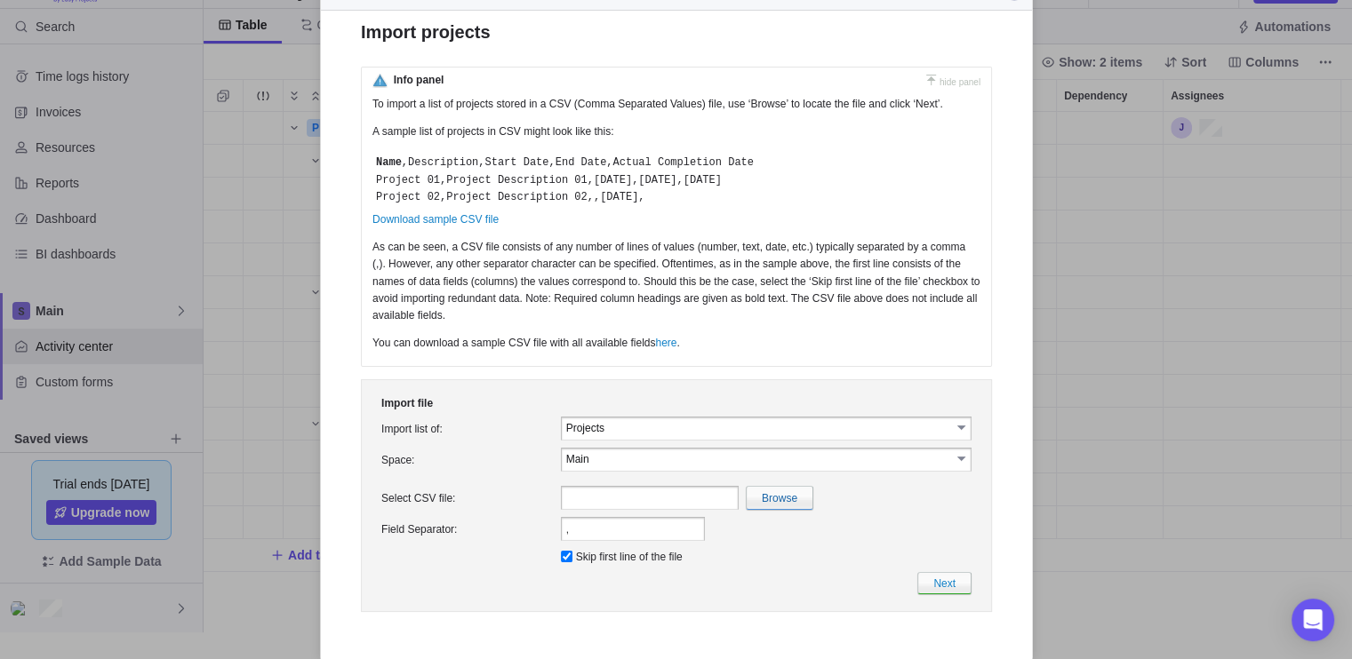
click at [708, 433] on input "Projects" at bounding box center [757, 427] width 385 height 15
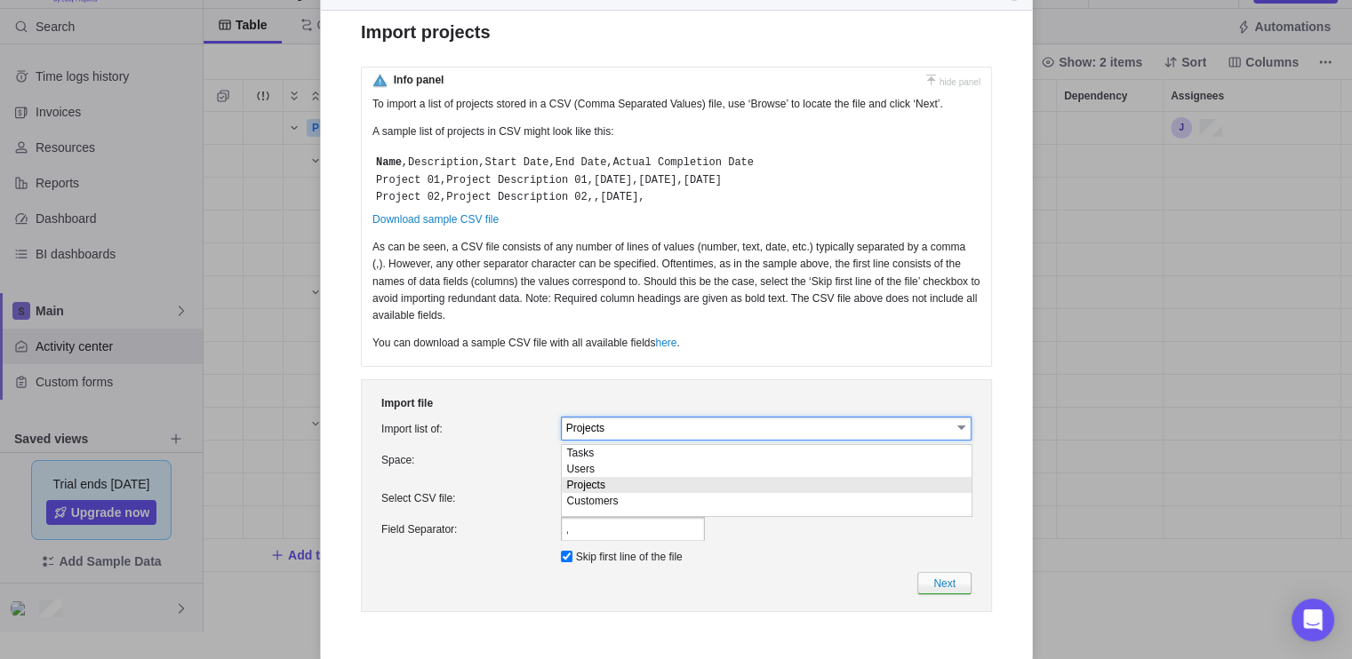
click at [708, 433] on input "Projects" at bounding box center [757, 427] width 385 height 15
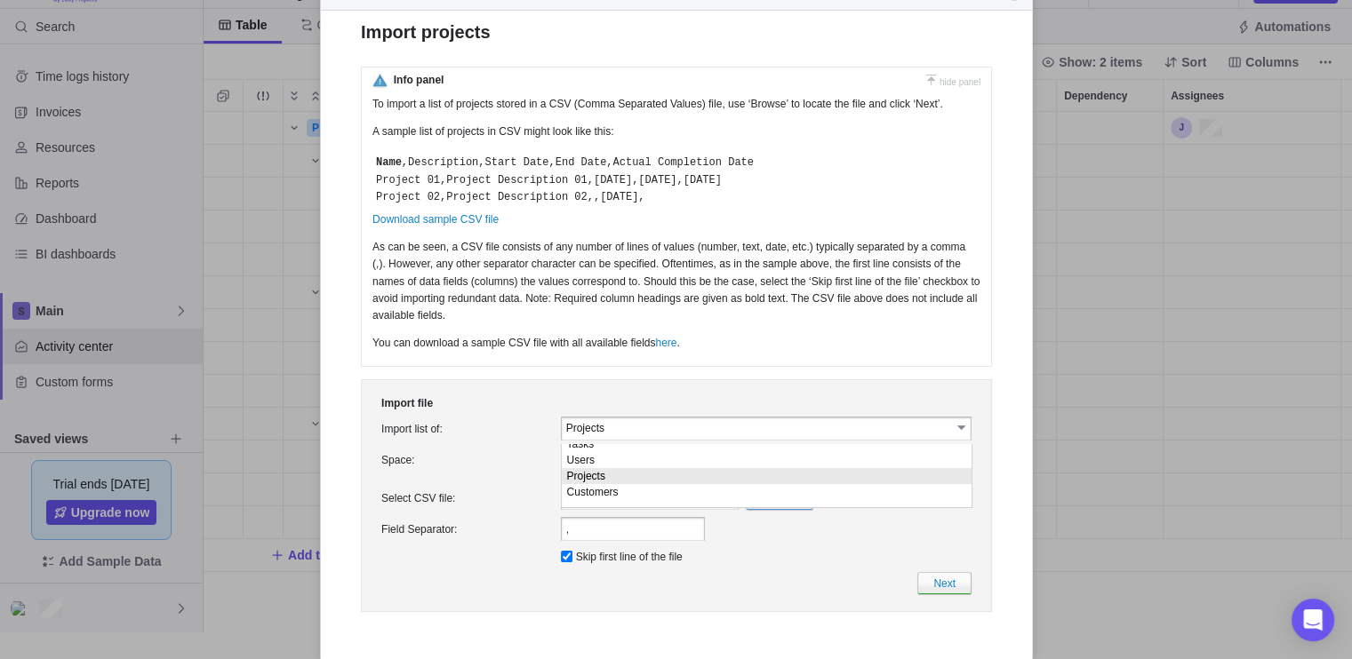
click at [728, 415] on table "Import file Import list of: Projects select Space: Main select Main Browse ," at bounding box center [675, 496] width 597 height 204
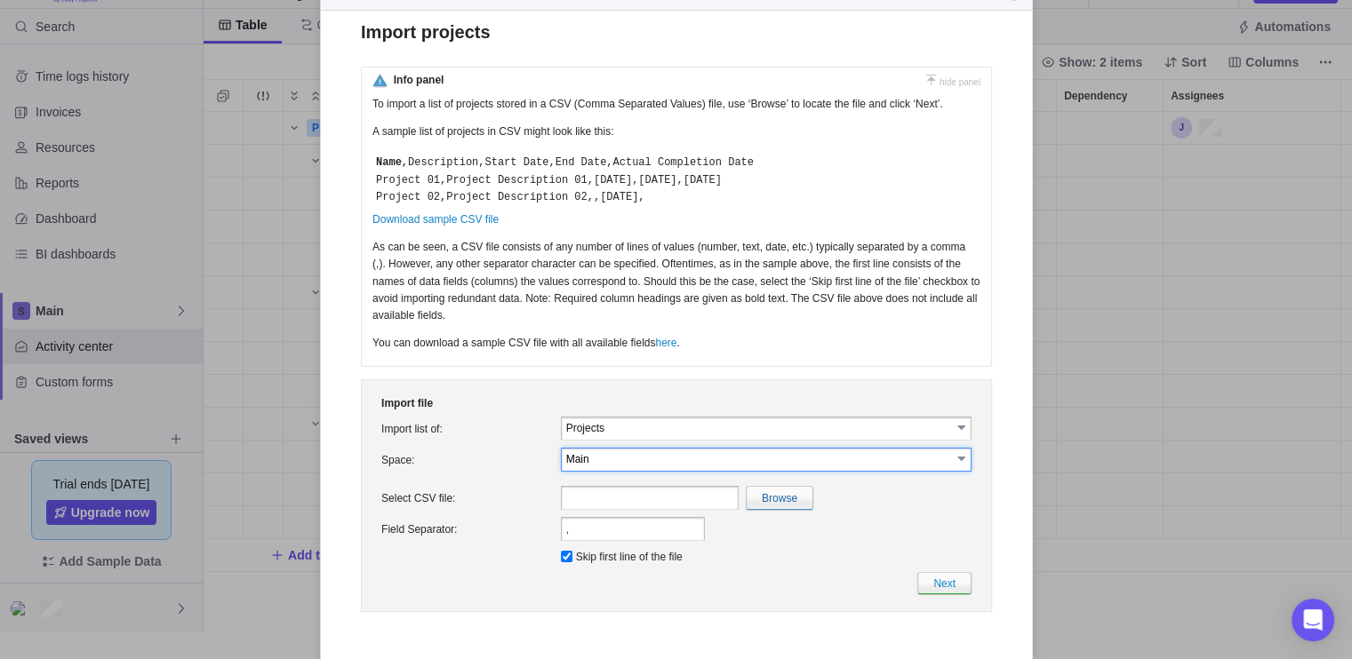
click at [705, 462] on input "Main" at bounding box center [757, 458] width 385 height 15
click at [719, 408] on table "Import file Import list of: Projects select Space: Main select Select CSV file:" at bounding box center [675, 496] width 597 height 204
click at [691, 499] on input "text" at bounding box center [649, 498] width 178 height 24
click at [655, 534] on input "," at bounding box center [632, 529] width 144 height 24
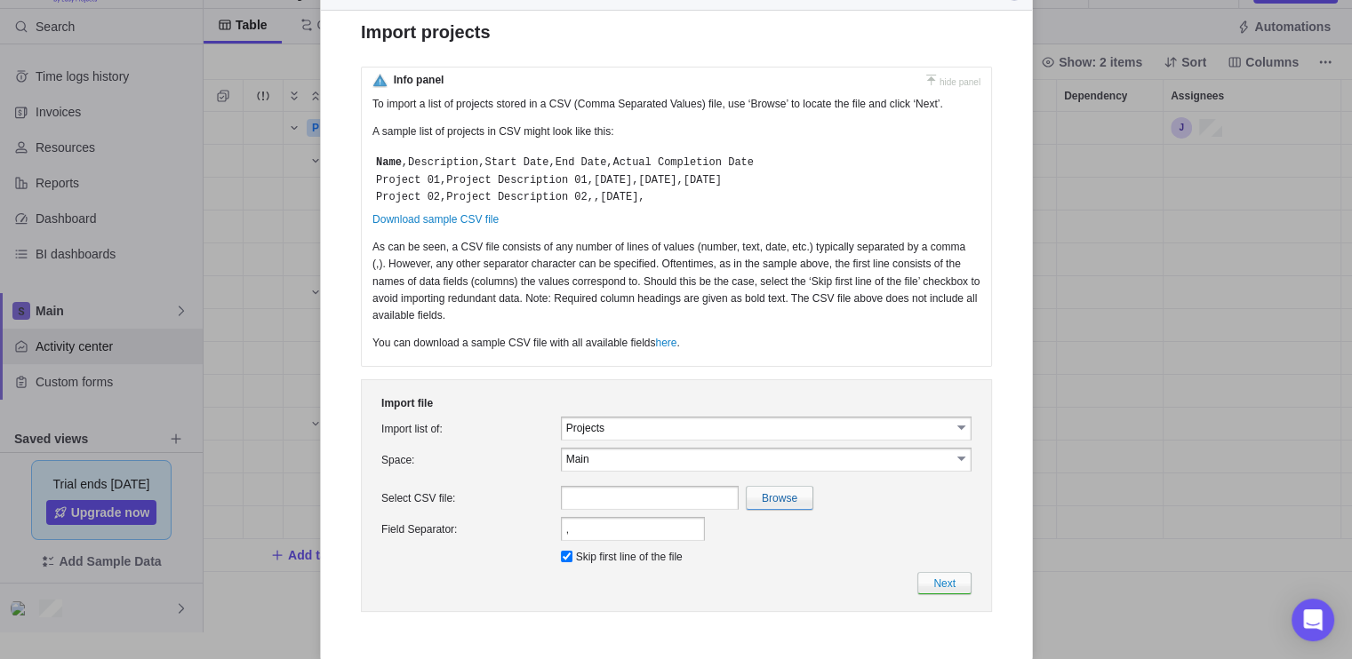
click at [1123, 275] on div at bounding box center [676, 329] width 1352 height 659
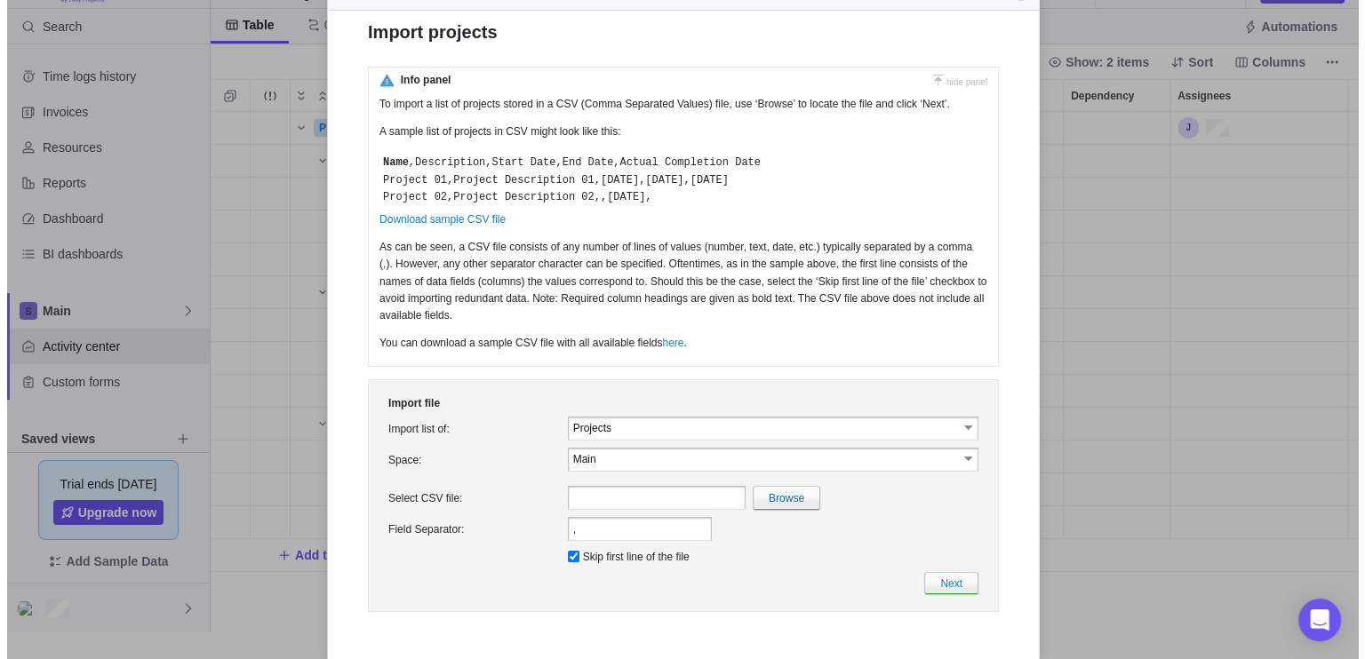
scroll to position [0, 0]
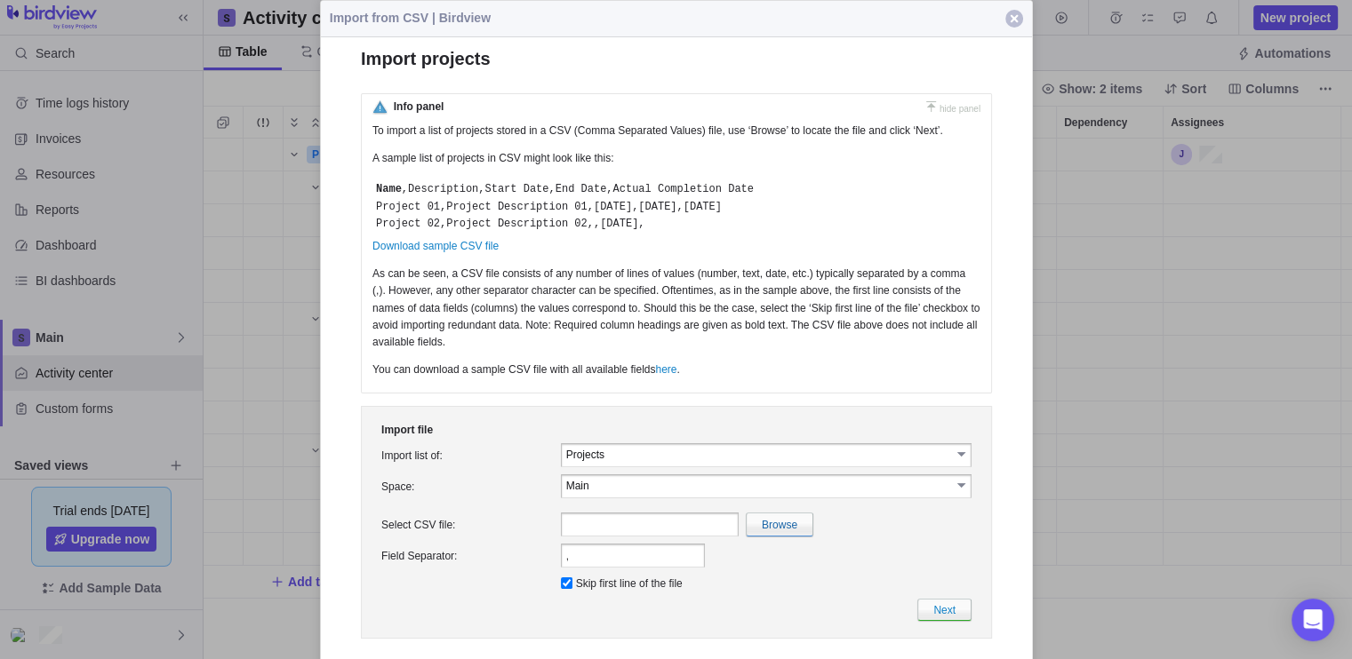
click at [1016, 22] on span "button" at bounding box center [1014, 19] width 18 height 18
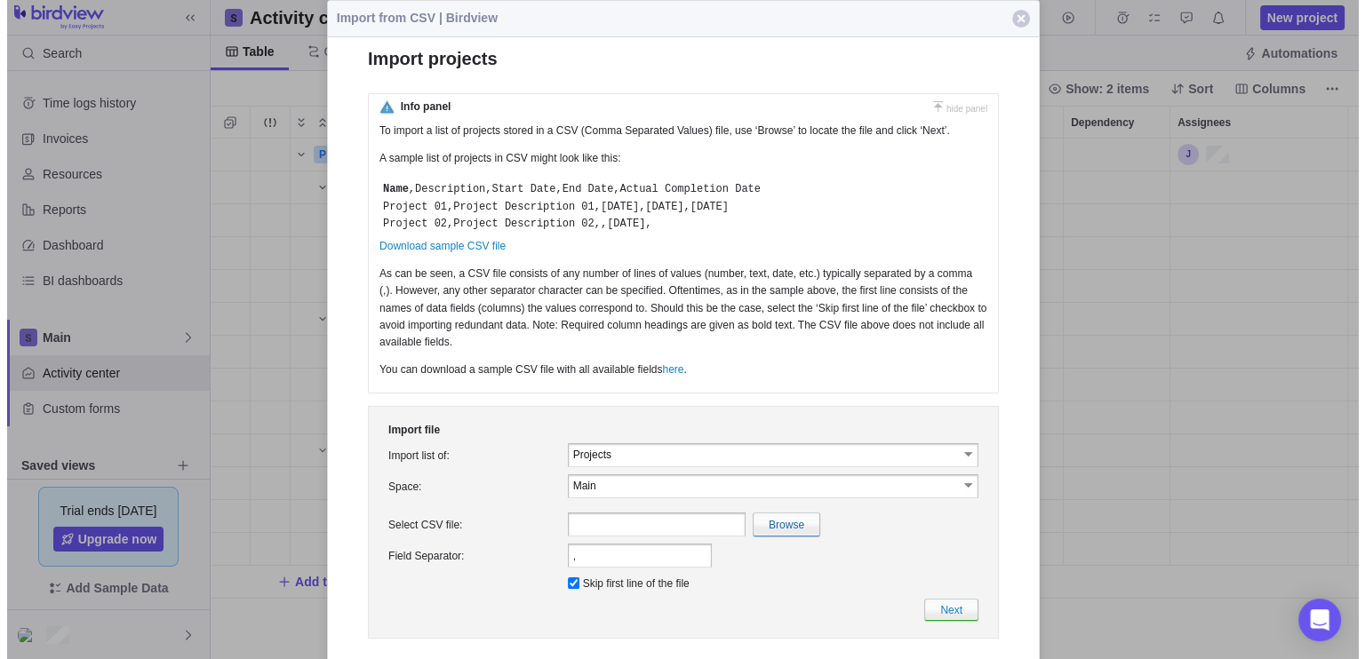
scroll to position [507, 1148]
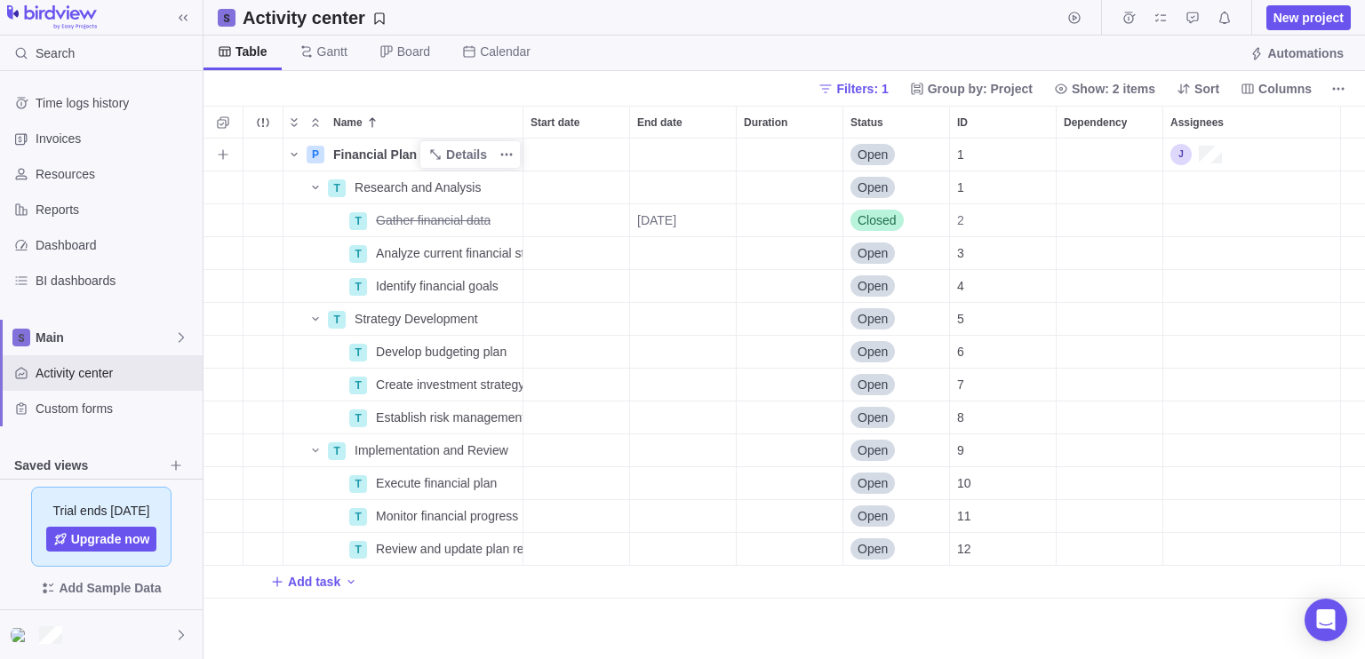
click at [363, 156] on span "Financial Plan" at bounding box center [375, 155] width 84 height 18
click at [457, 202] on div "Name Start date End date Duration Status ID Dependency Assignees P Financial Pl…" at bounding box center [785, 383] width 1162 height 554
click at [453, 159] on span "Details" at bounding box center [466, 155] width 41 height 18
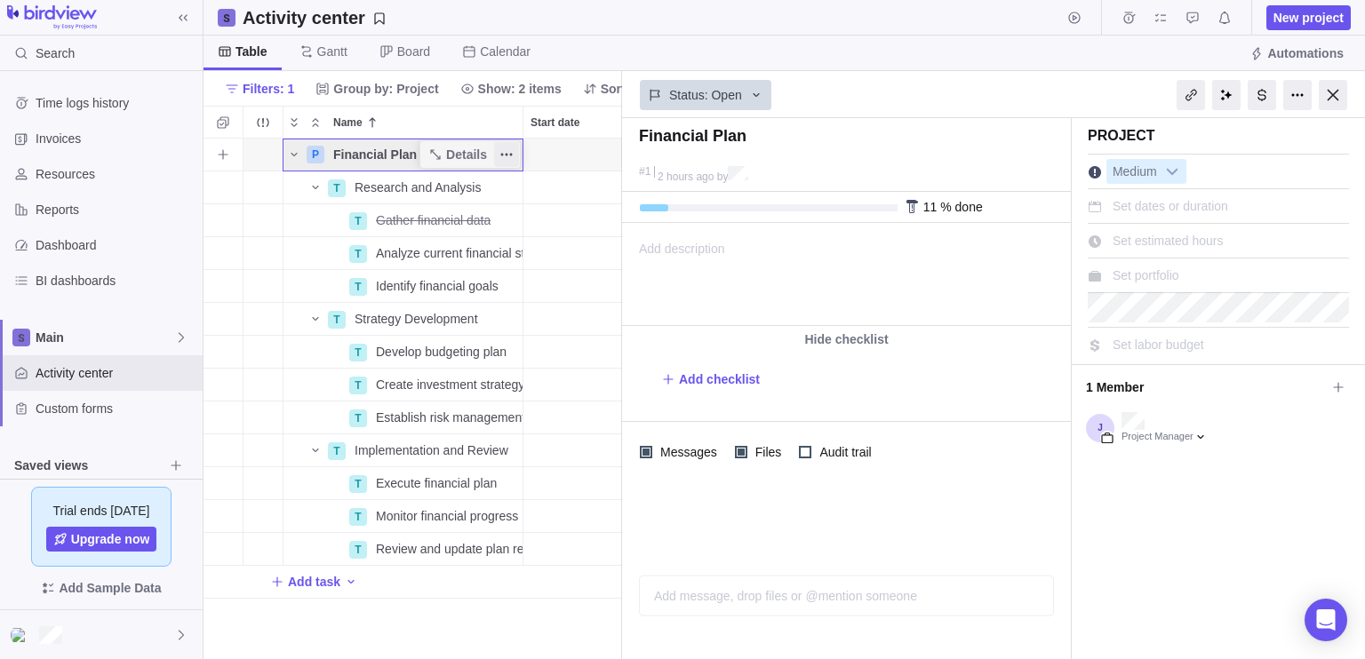
click at [505, 152] on icon "More actions" at bounding box center [506, 155] width 14 height 14
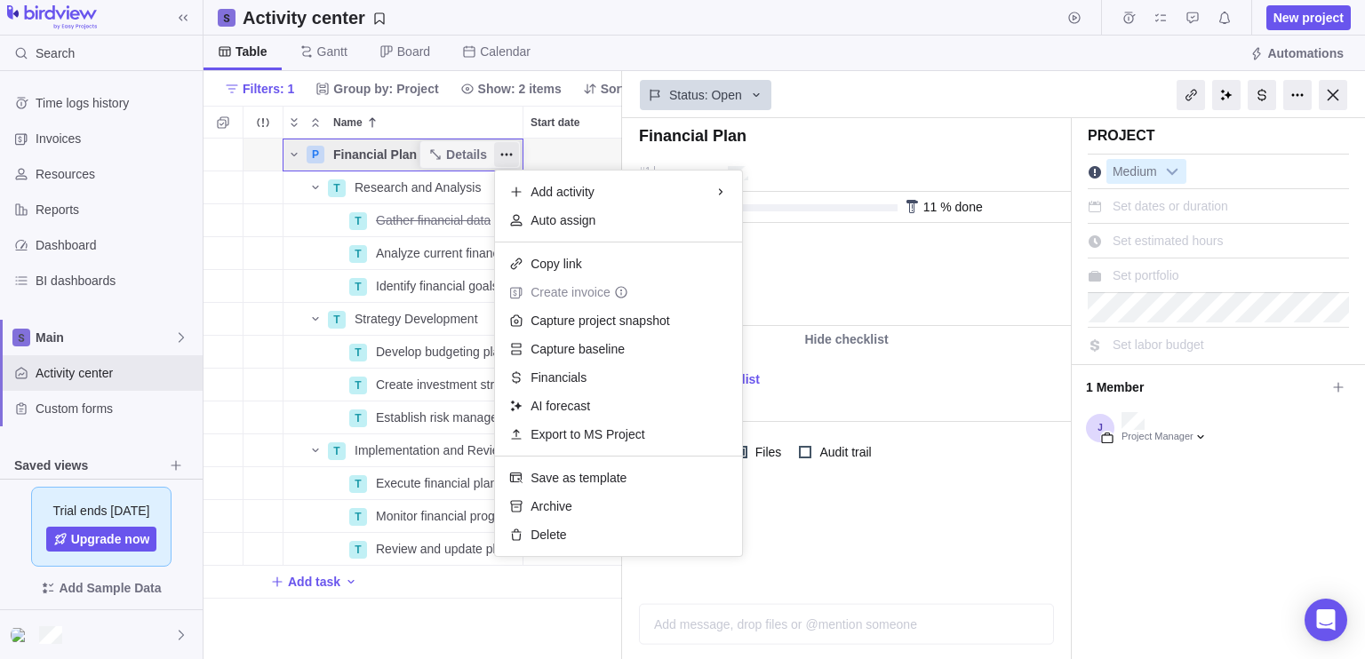
click at [855, 294] on body "Search Time logs history Invoices Resources Reports Dashboard BI dashboards Mai…" at bounding box center [682, 329] width 1365 height 659
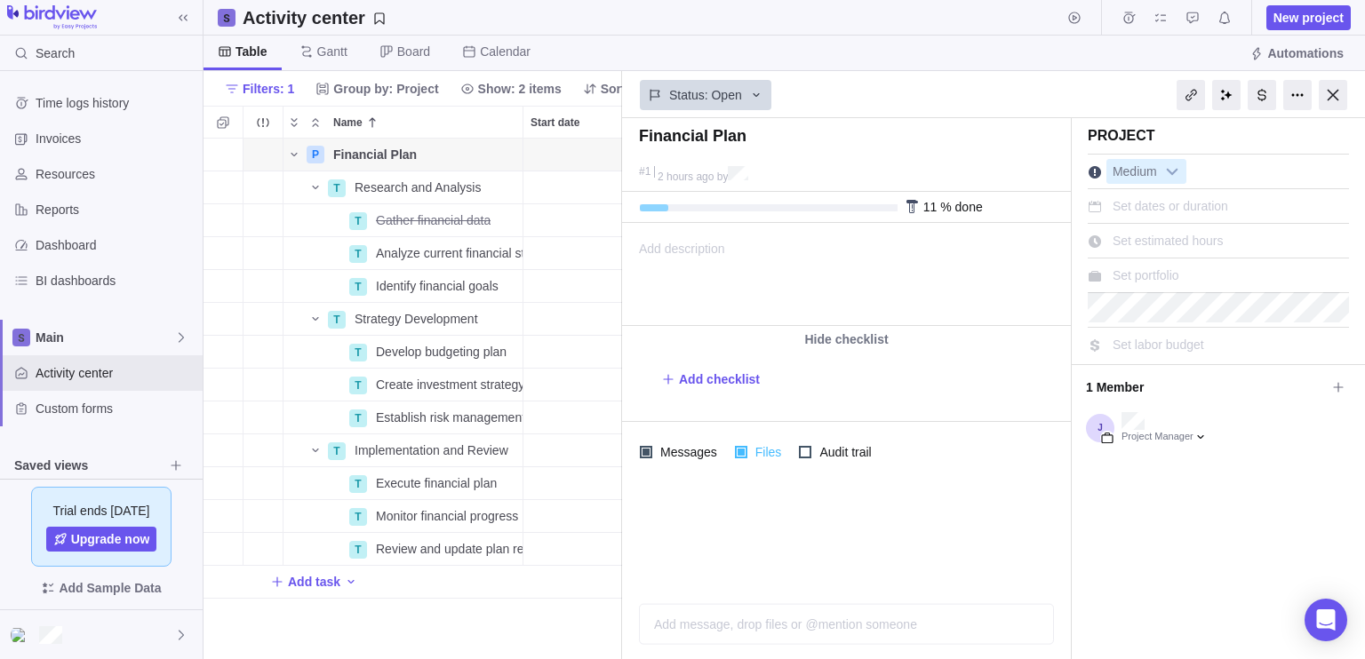
click at [747, 455] on span "Files" at bounding box center [766, 452] width 38 height 25
click at [921, 495] on div at bounding box center [846, 537] width 449 height 108
drag, startPoint x: 827, startPoint y: 520, endPoint x: 818, endPoint y: 520, distance: 9.8
click at [815, 520] on div at bounding box center [846, 537] width 449 height 108
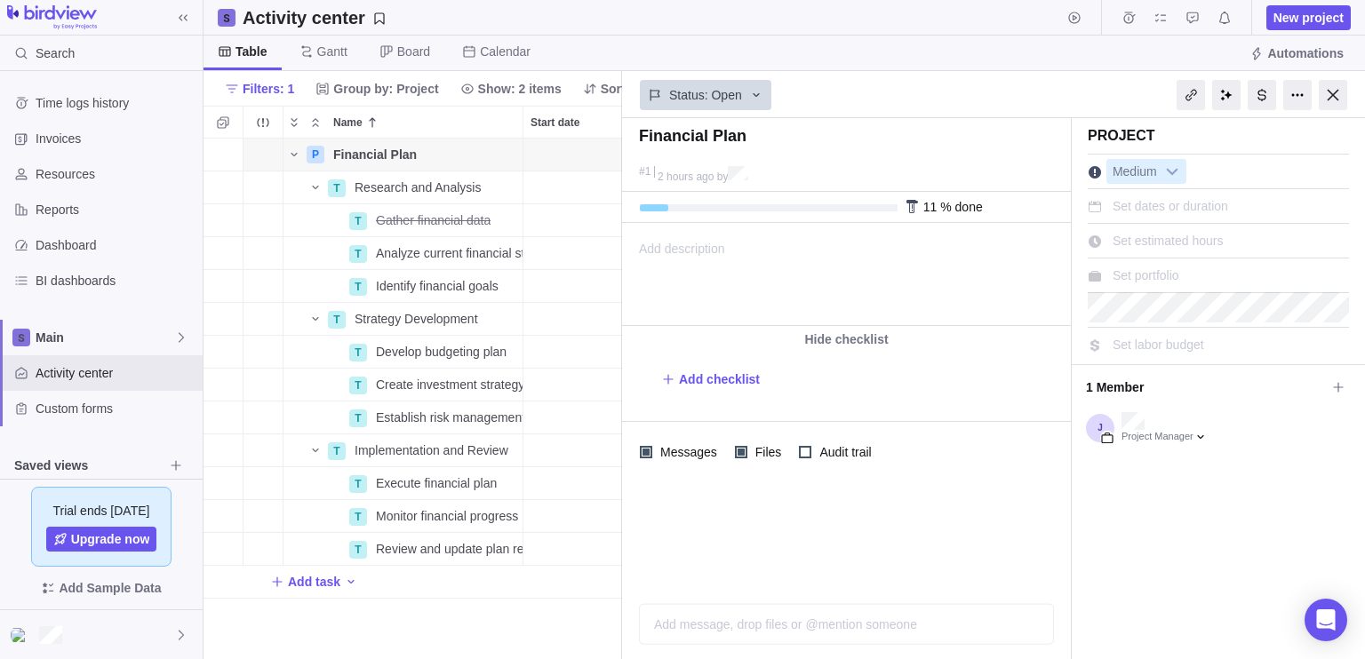
drag, startPoint x: 824, startPoint y: 532, endPoint x: 797, endPoint y: 531, distance: 26.7
click at [797, 531] on div at bounding box center [846, 537] width 449 height 108
click at [784, 629] on div "Add message, drop files or @mention someone AI" at bounding box center [846, 624] width 415 height 41
drag, startPoint x: 803, startPoint y: 543, endPoint x: 790, endPoint y: 537, distance: 14.7
click at [790, 538] on div at bounding box center [846, 517] width 449 height 68
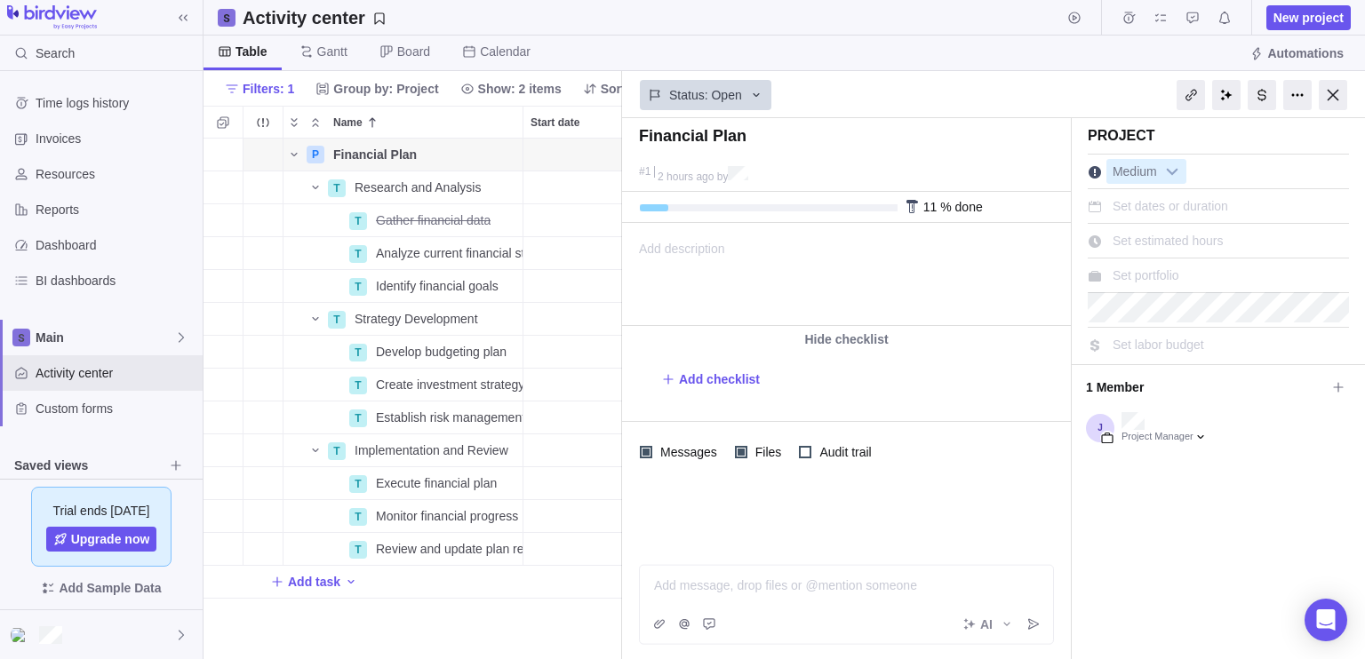
click at [790, 531] on div at bounding box center [846, 517] width 449 height 68
drag, startPoint x: 986, startPoint y: 630, endPoint x: 938, endPoint y: 627, distance: 48.1
click at [932, 624] on div "AI" at bounding box center [846, 624] width 413 height 39
click at [926, 624] on div "AI" at bounding box center [846, 624] width 413 height 39
click at [1004, 622] on icon at bounding box center [1007, 625] width 14 height 14
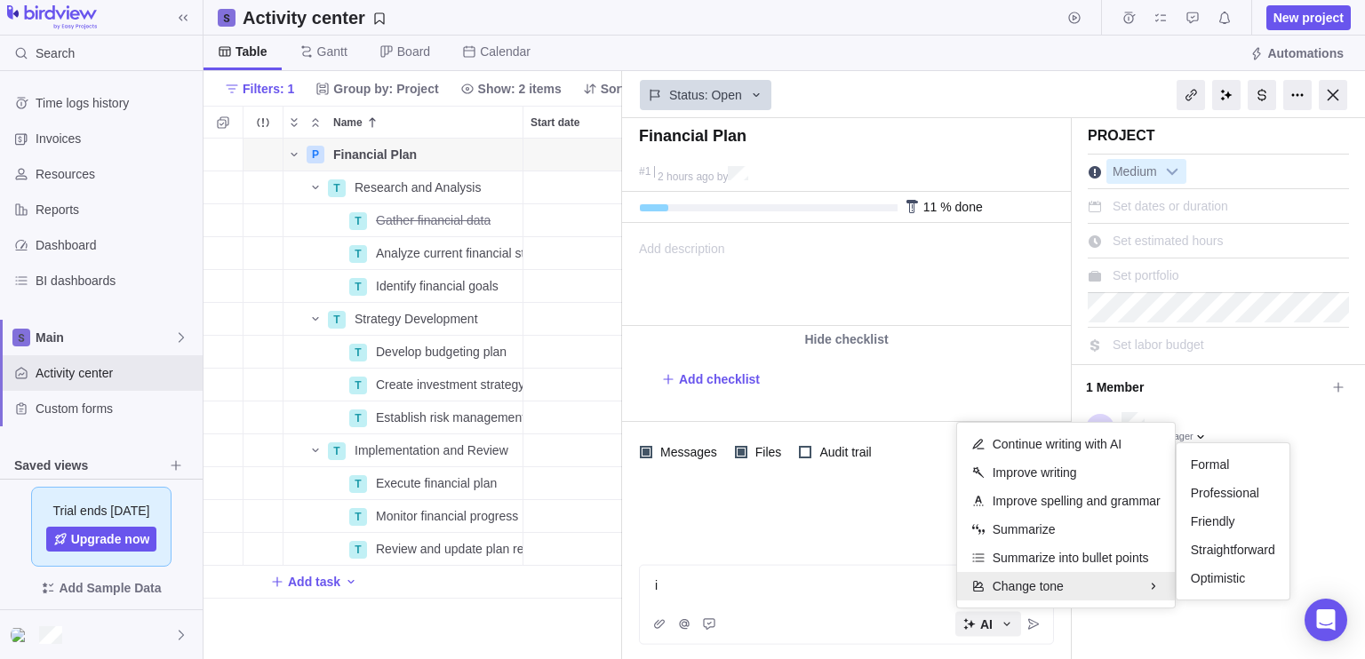
click at [747, 602] on div "Financial Plan #1 2 hours ago by Project was completed on its planned end date …" at bounding box center [993, 388] width 743 height 541
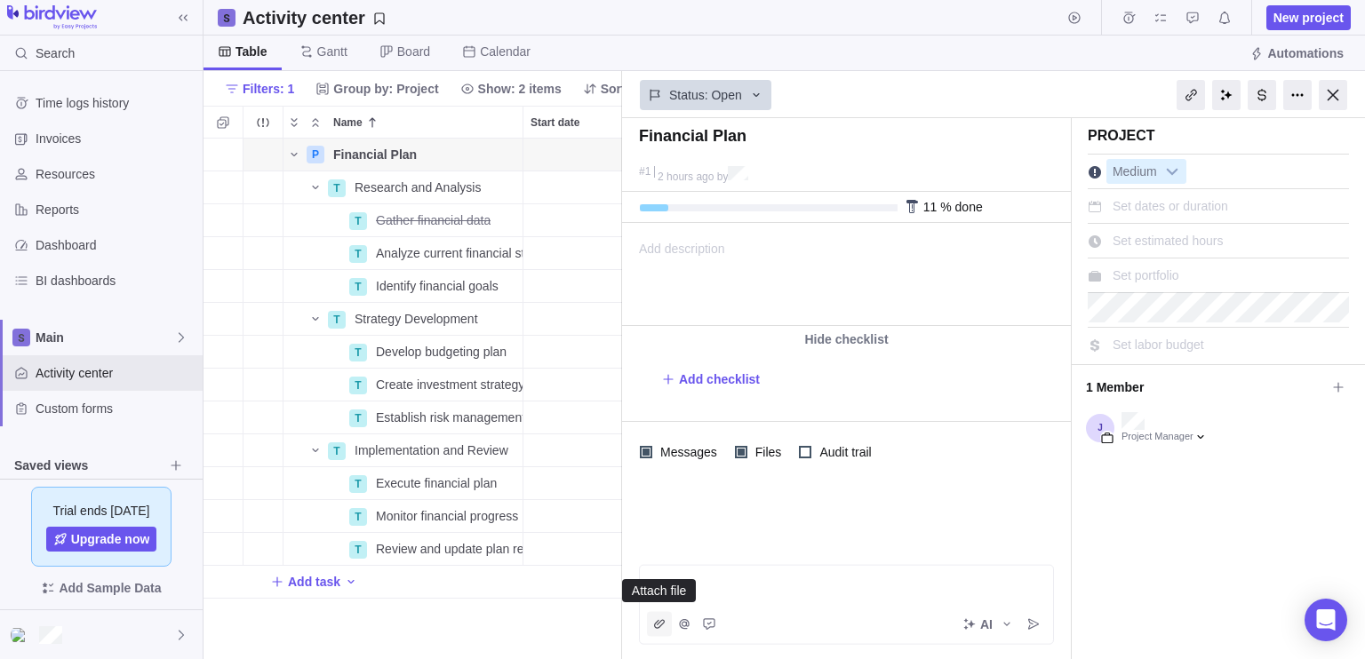
click at [654, 625] on icon "Attach file" at bounding box center [659, 624] width 11 height 9
click at [732, 591] on span "My computer" at bounding box center [719, 587] width 72 height 18
click at [726, 547] on div "i" at bounding box center [847, 554] width 384 height 18
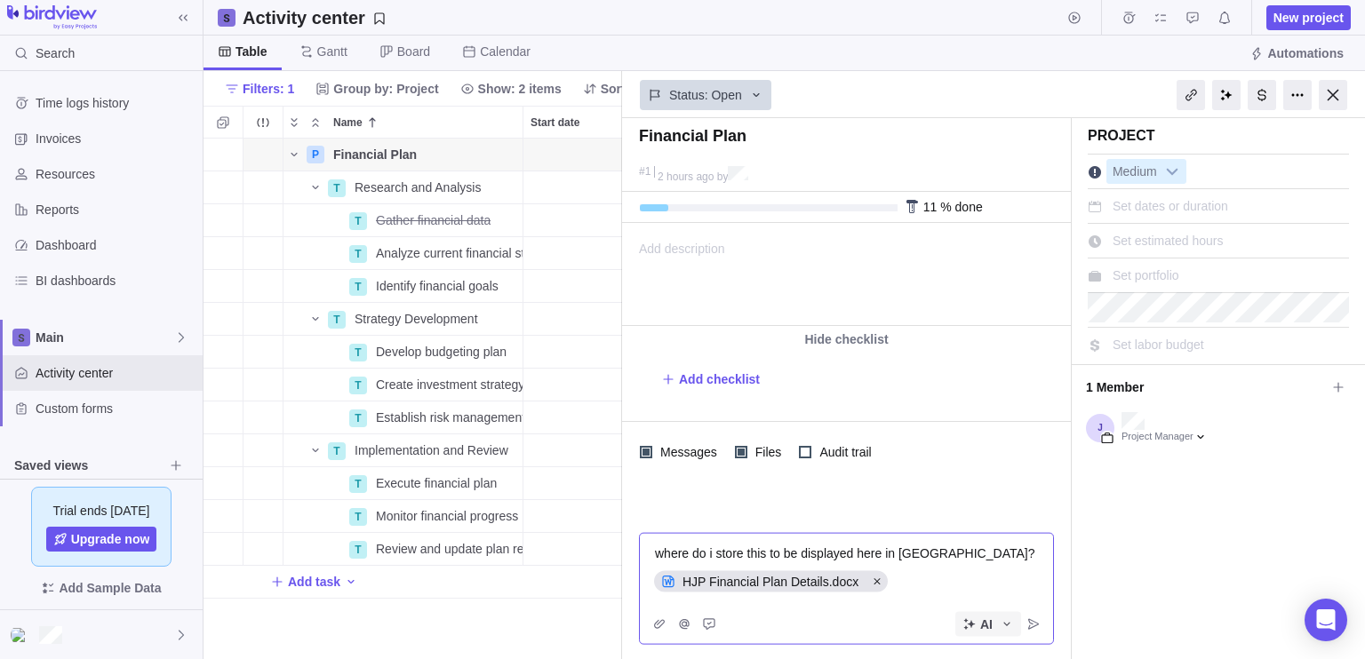
click at [1005, 622] on icon at bounding box center [1007, 625] width 14 height 14
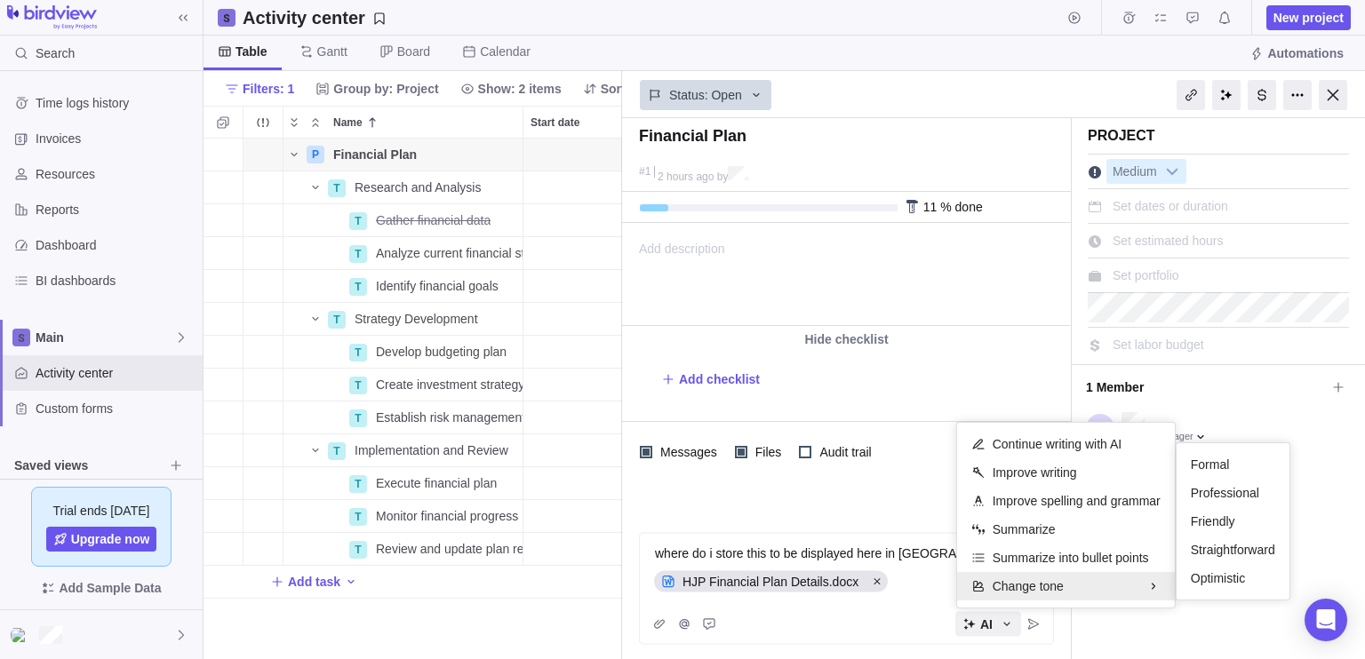
click at [1039, 623] on div "Financial Plan #1 2 hours ago by Project was completed on its planned end date …" at bounding box center [993, 388] width 743 height 541
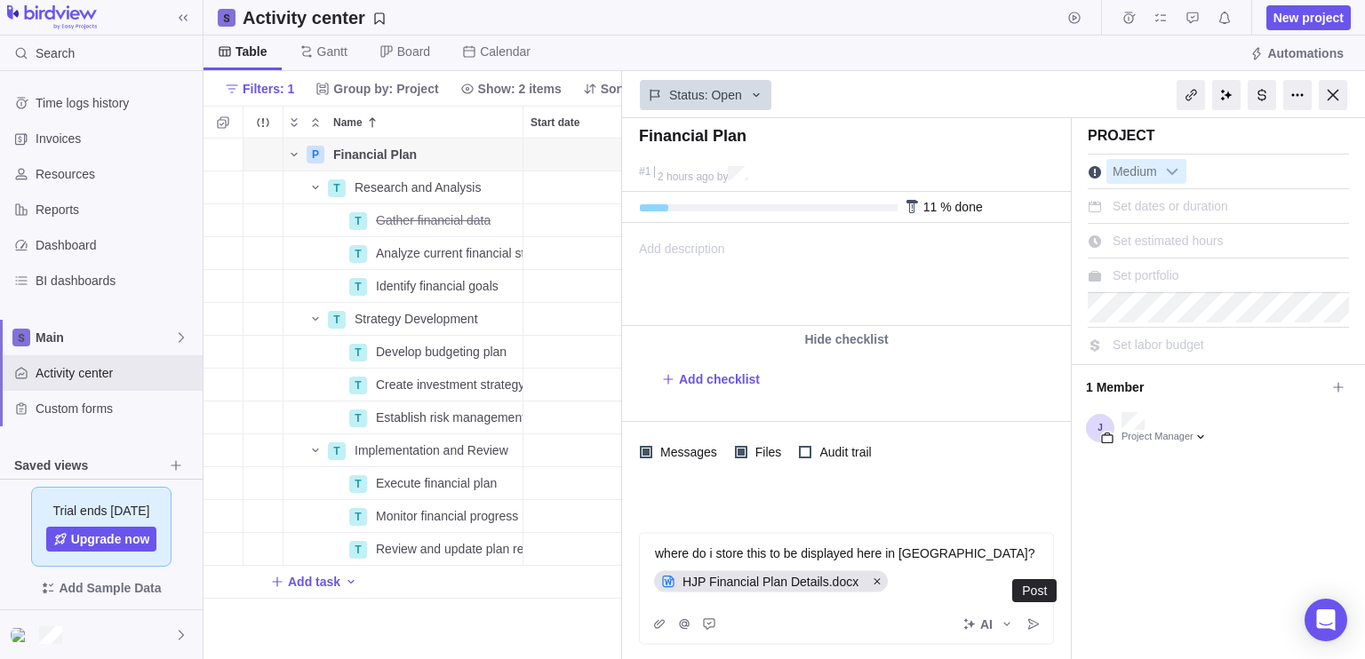
click at [1039, 623] on icon "Post" at bounding box center [1033, 625] width 14 height 14
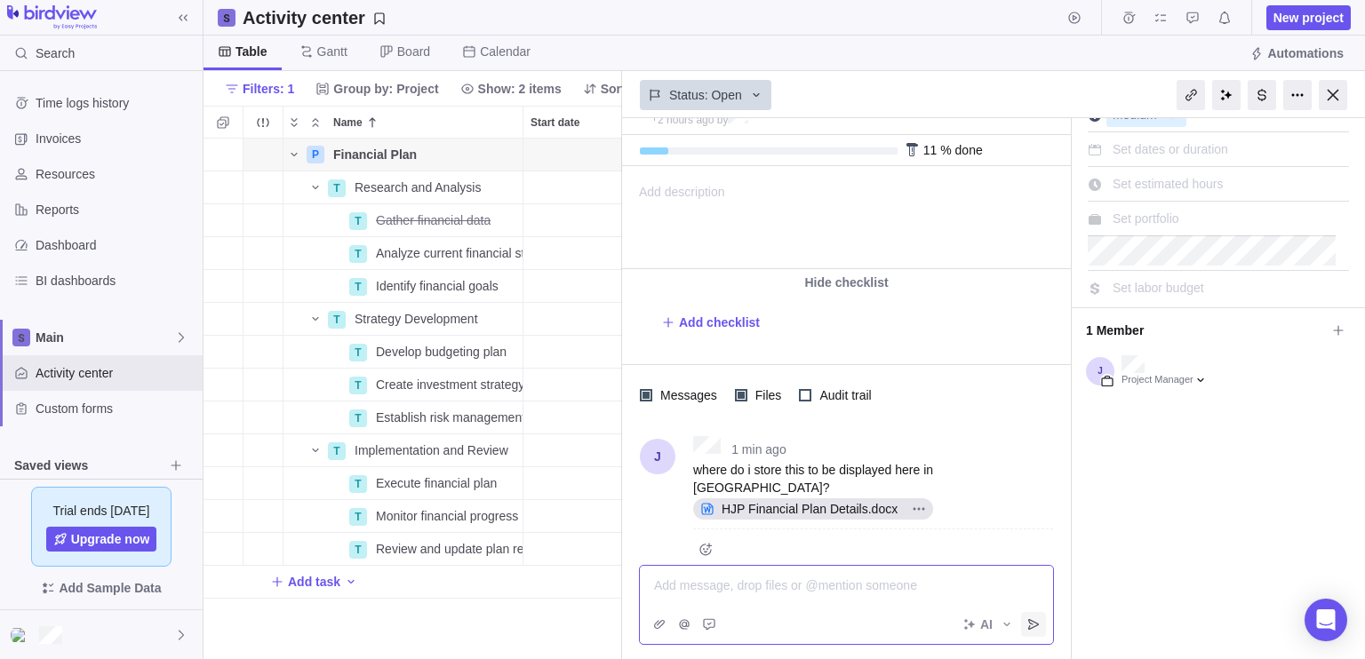
scroll to position [57, 0]
click at [875, 500] on span "HJP Financial Plan Details.docx" at bounding box center [810, 509] width 190 height 18
click at [912, 502] on icon "More actions" at bounding box center [919, 509] width 14 height 14
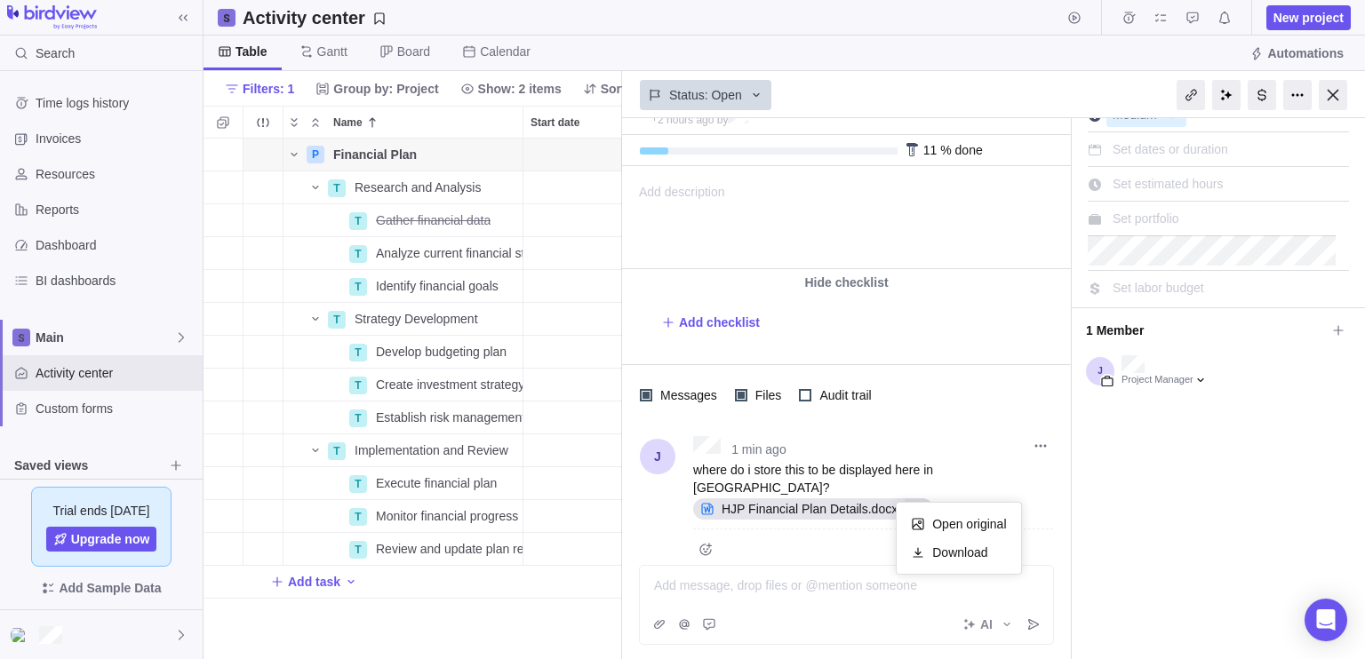
click at [912, 502] on icon "More actions" at bounding box center [919, 509] width 14 height 14
click at [1319, 561] on div "Financial Plan #1 2 hours ago by Project was completed on its planned end date …" at bounding box center [993, 388] width 743 height 541
click at [912, 502] on icon "More actions" at bounding box center [919, 509] width 14 height 14
click at [1292, 96] on body "Search Time logs history Invoices Resources Reports Dashboard BI dashboards Mai…" at bounding box center [682, 329] width 1365 height 659
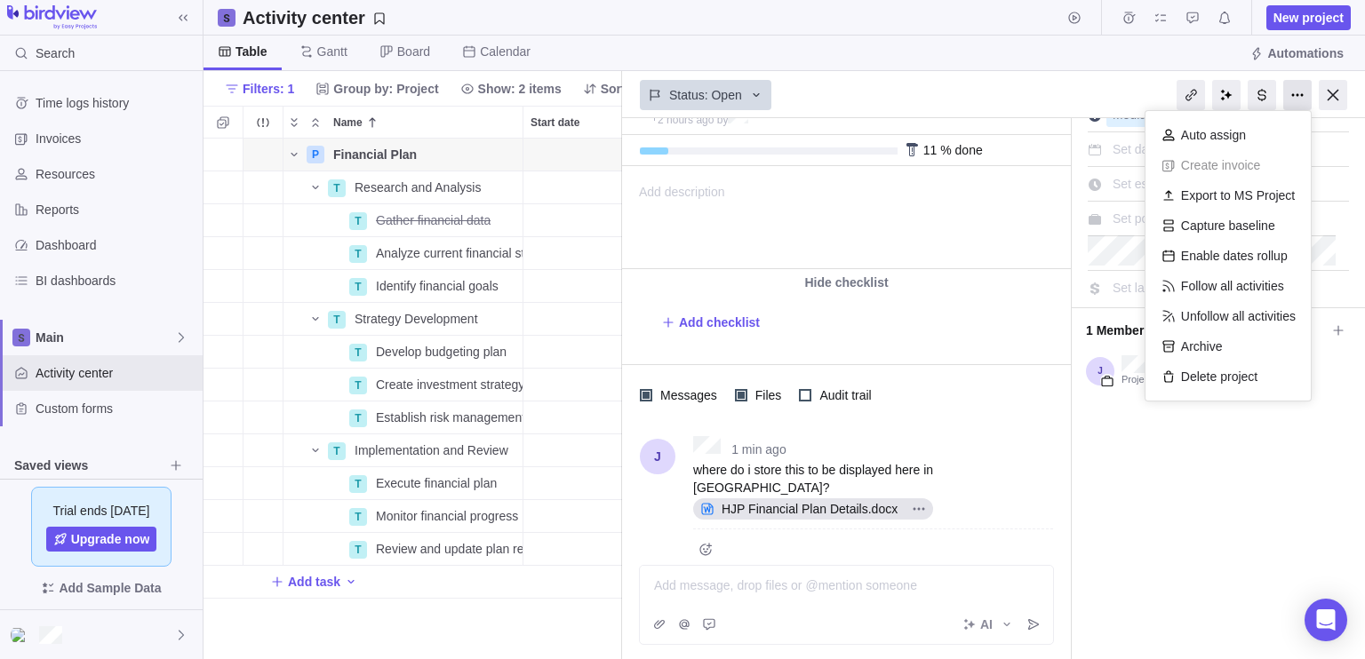
click at [1299, 96] on div at bounding box center [1297, 95] width 28 height 30
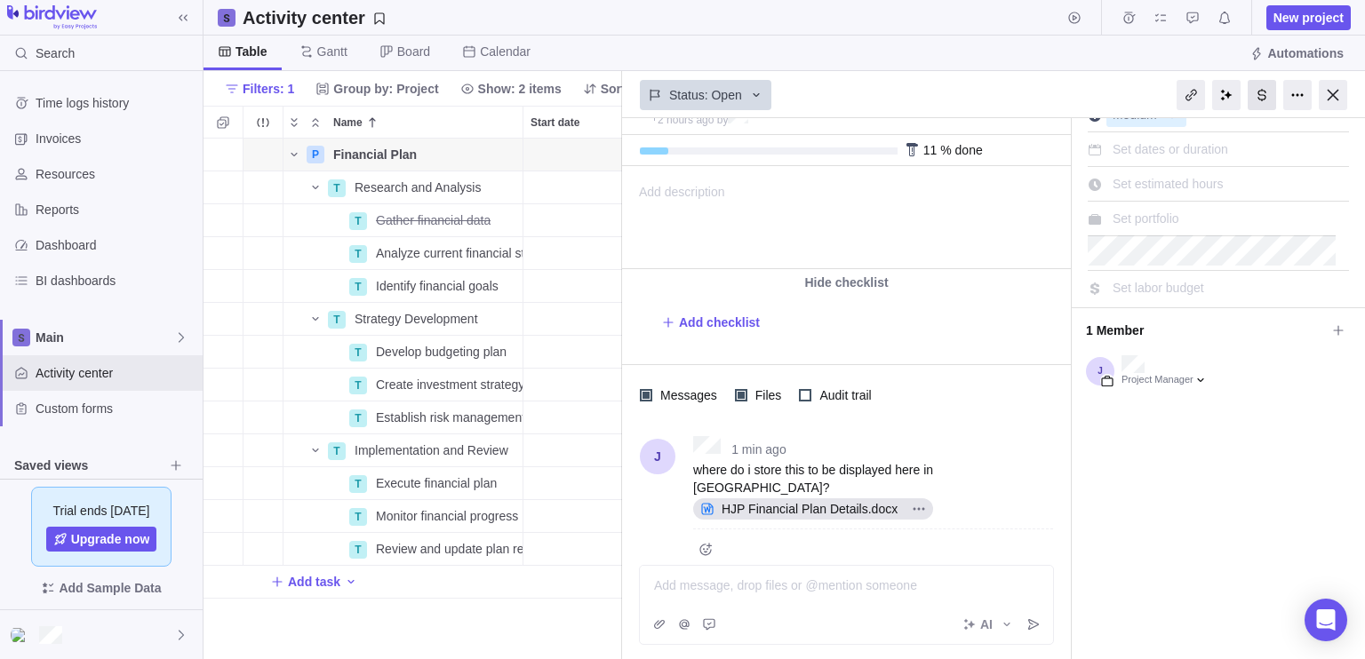
click at [1258, 106] on div at bounding box center [1262, 95] width 28 height 30
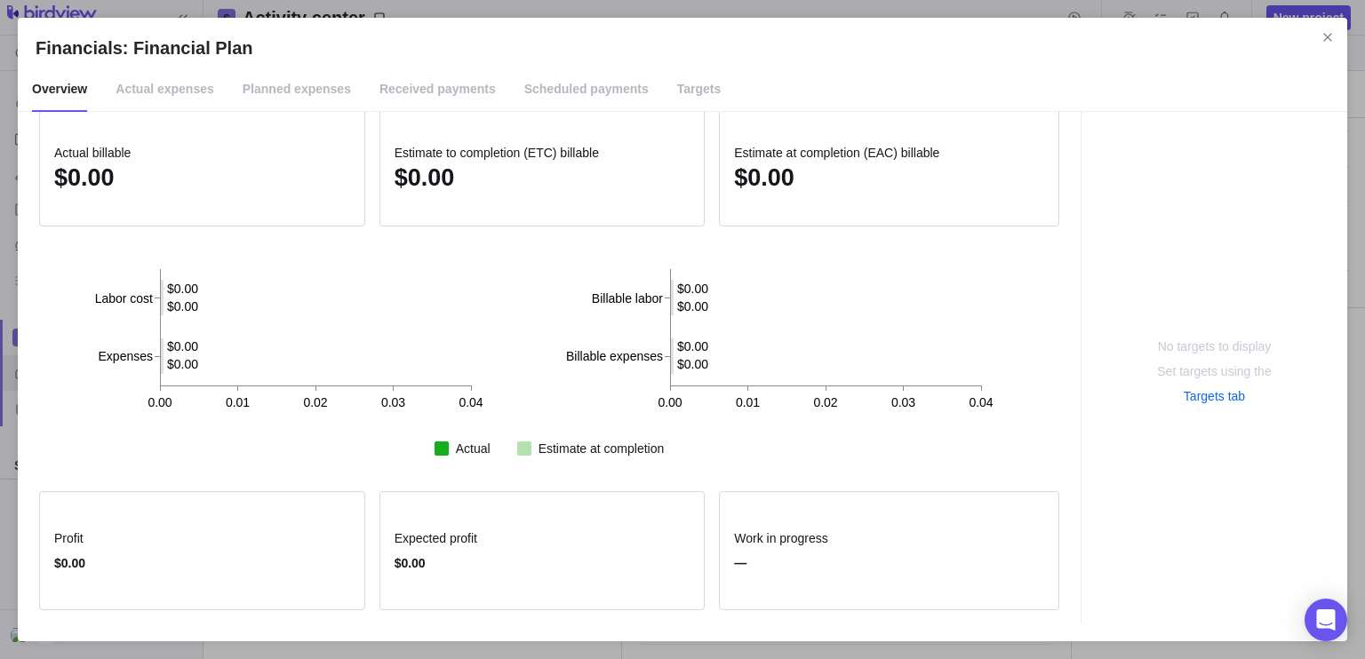
scroll to position [0, 0]
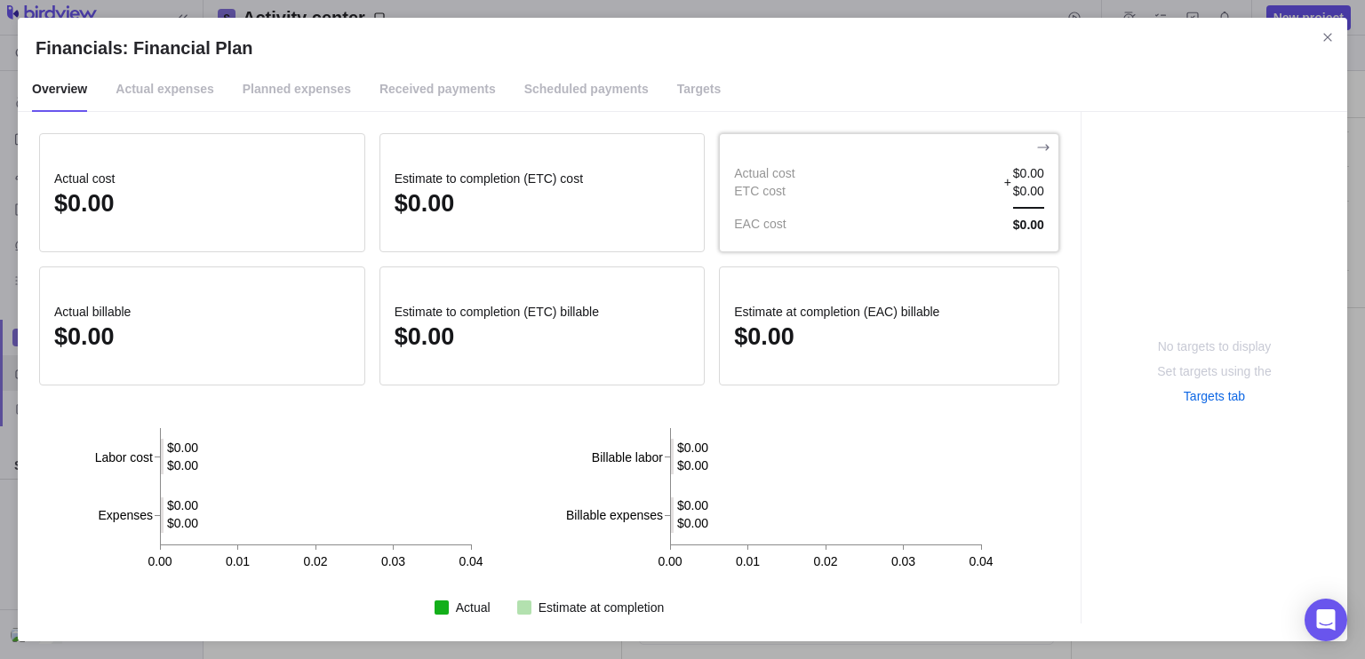
click at [842, 208] on div "Actual cost ETC cost EAC cost $0.00 + $0.00 $0.00" at bounding box center [889, 198] width 339 height 69
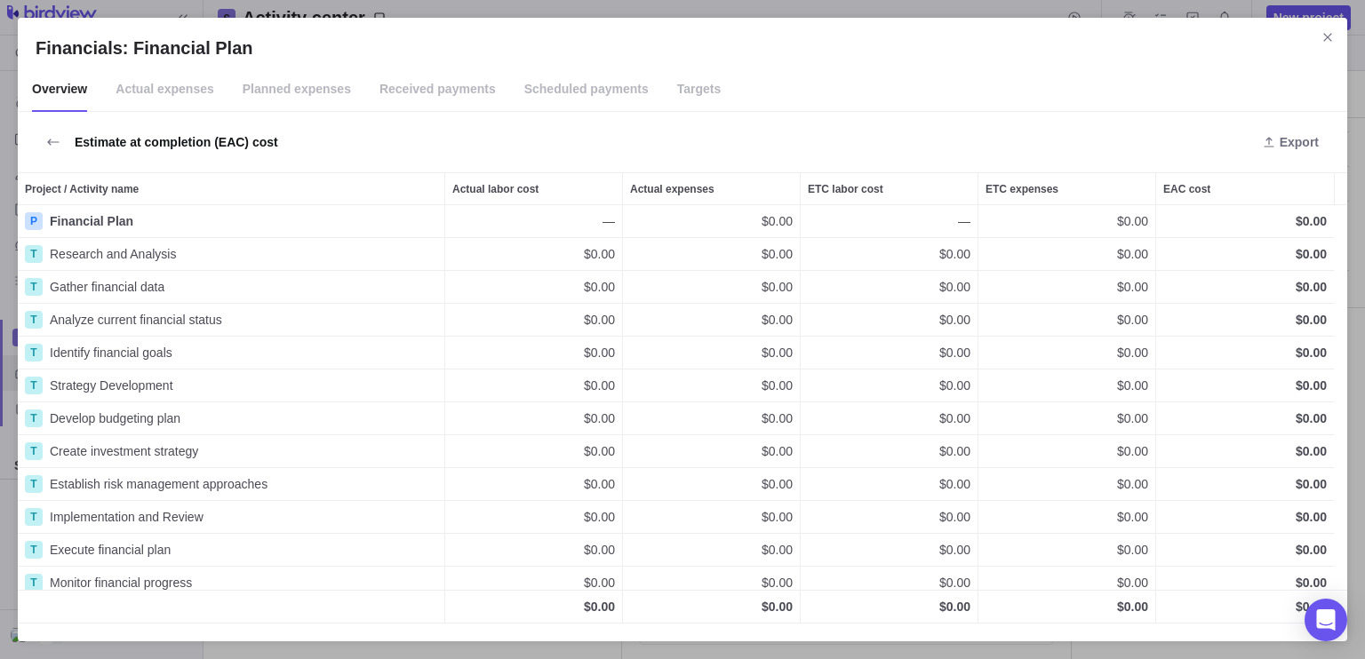
scroll to position [405, 1315]
click at [188, 100] on span "Actual expenses" at bounding box center [165, 90] width 99 height 44
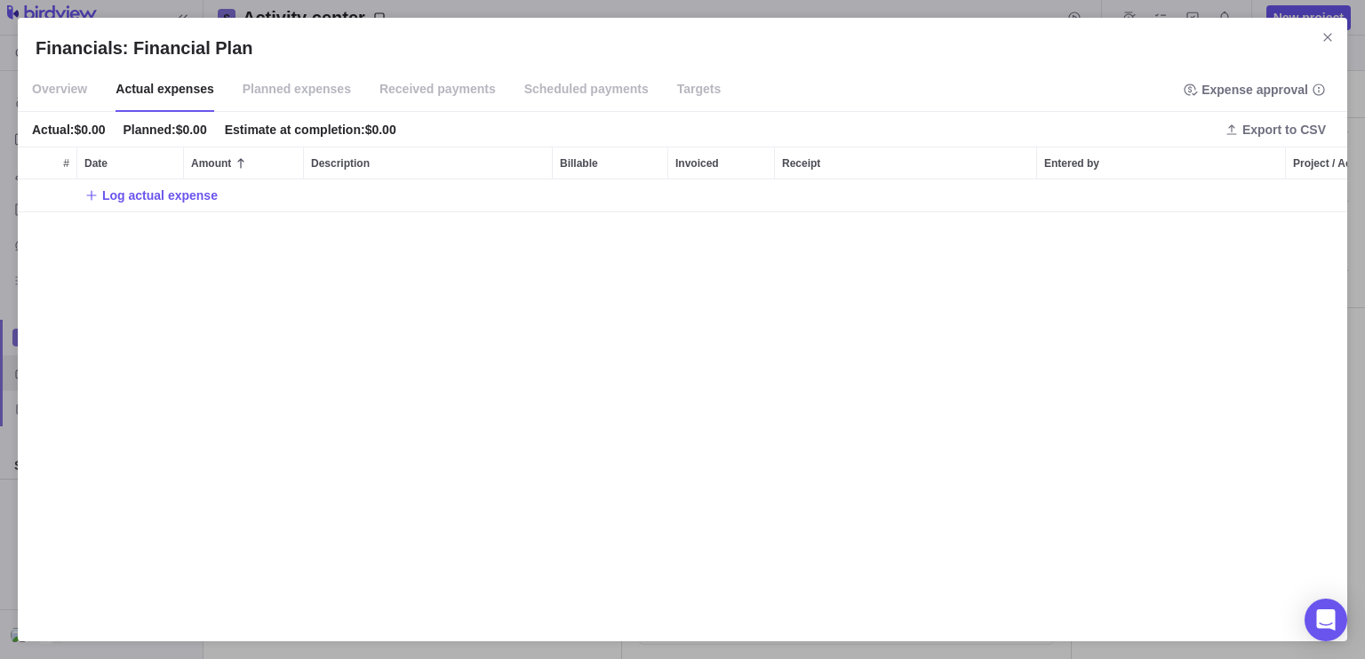
scroll to position [430, 1315]
click at [310, 92] on span "Planned expenses" at bounding box center [297, 90] width 108 height 44
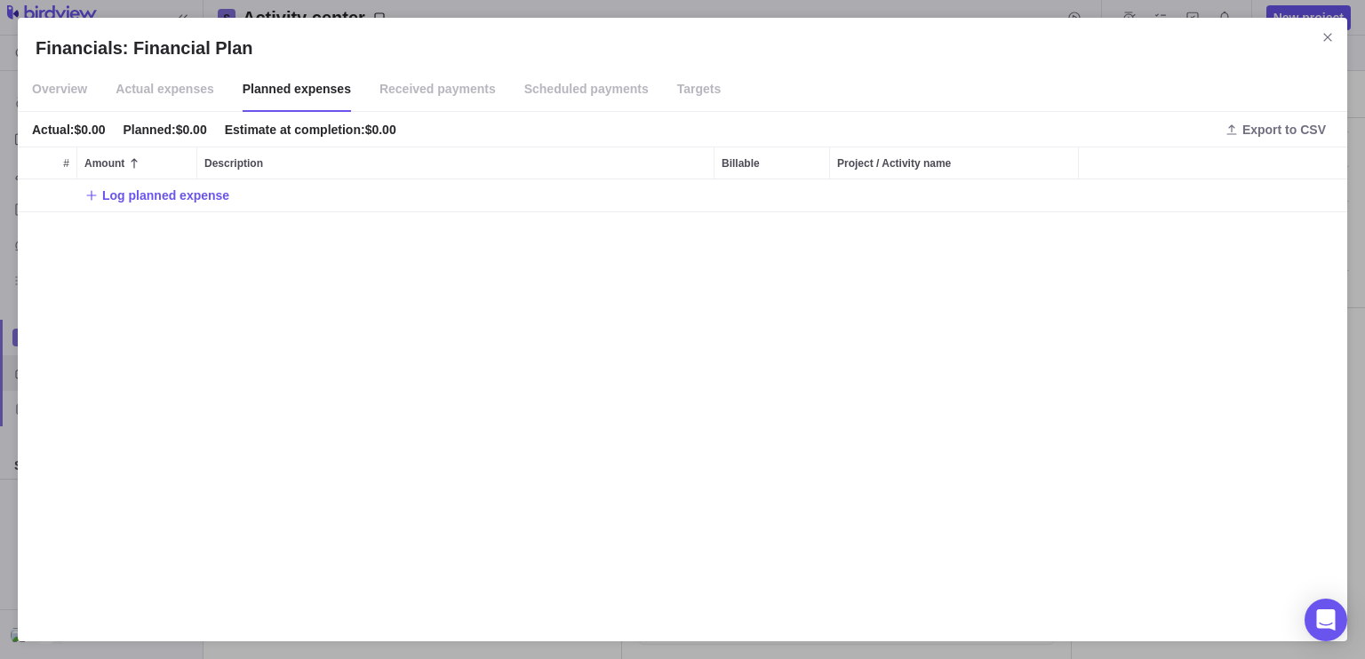
click at [400, 92] on span "Received payments" at bounding box center [437, 90] width 116 height 44
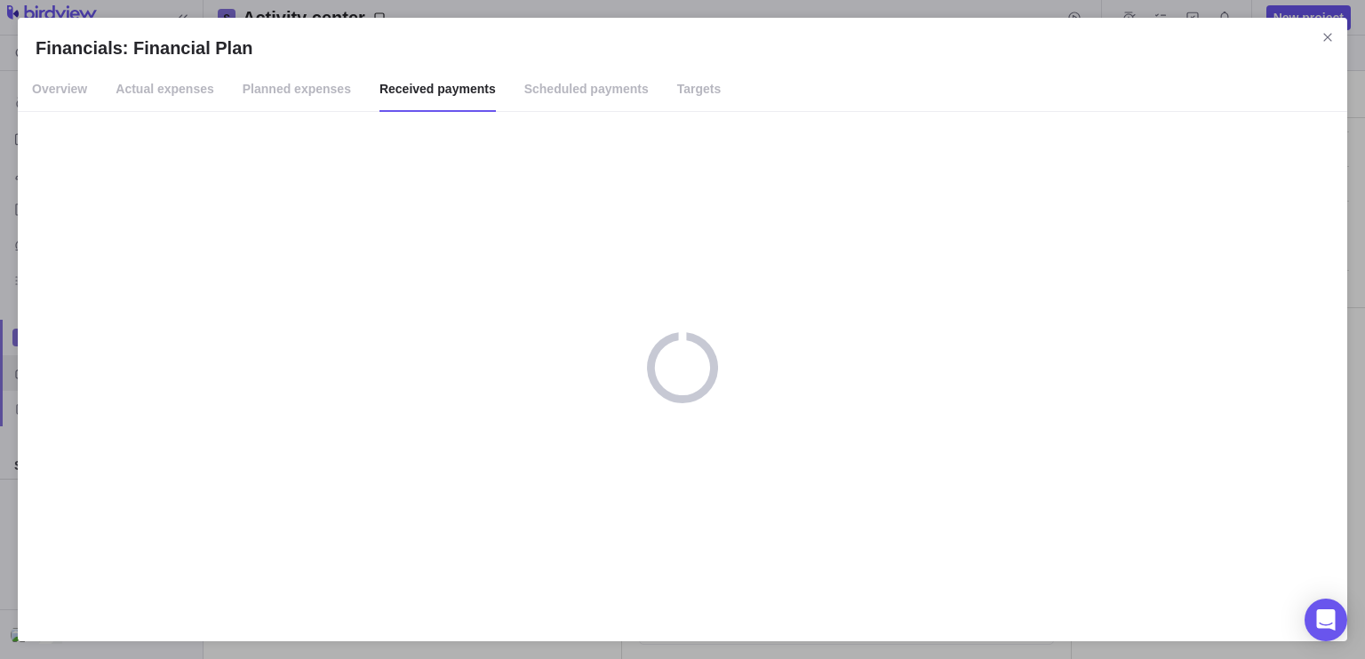
click at [524, 92] on span "Scheduled payments" at bounding box center [586, 90] width 124 height 44
click at [677, 92] on span "Targets" at bounding box center [699, 90] width 44 height 44
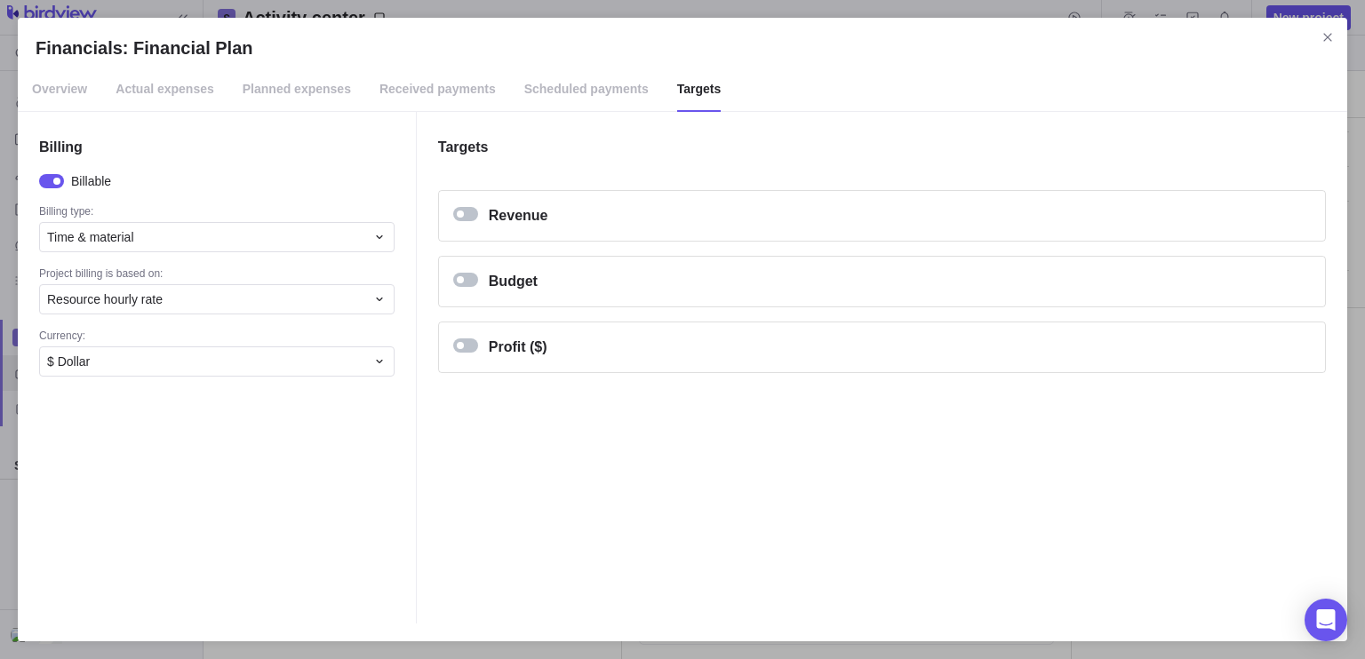
click at [140, 97] on span "Actual expenses" at bounding box center [165, 90] width 99 height 44
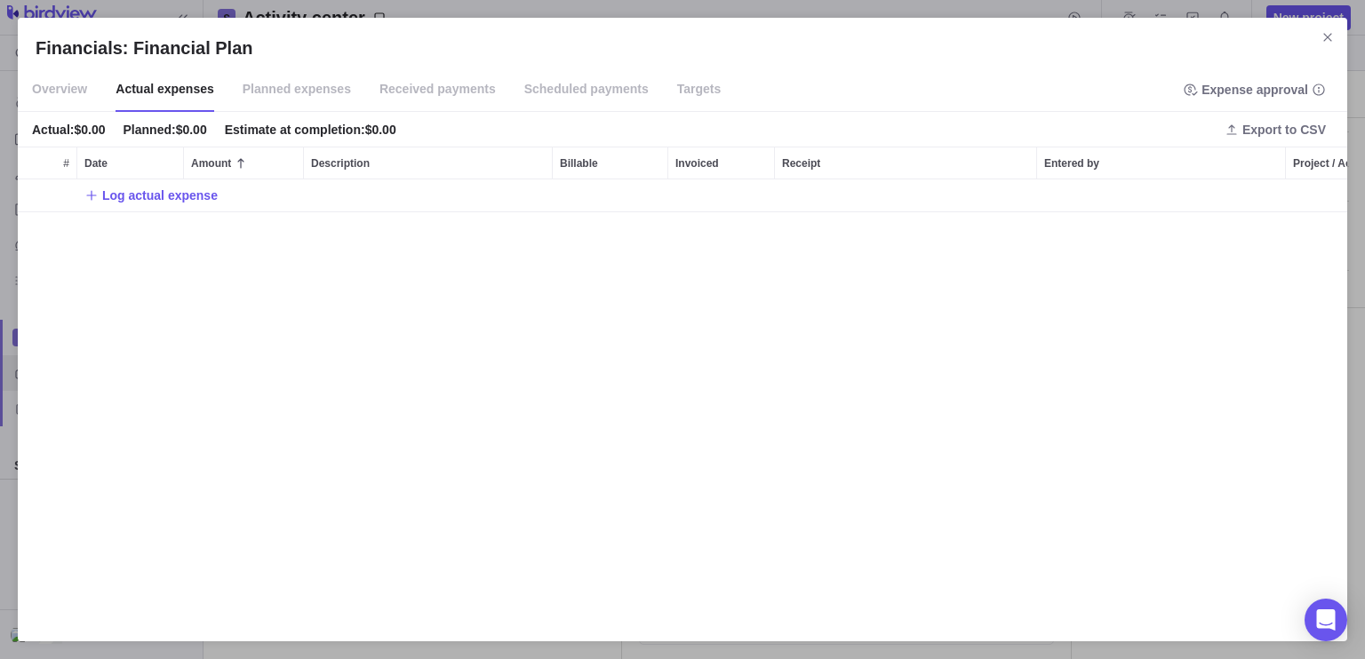
click at [84, 92] on span "Overview" at bounding box center [59, 90] width 55 height 44
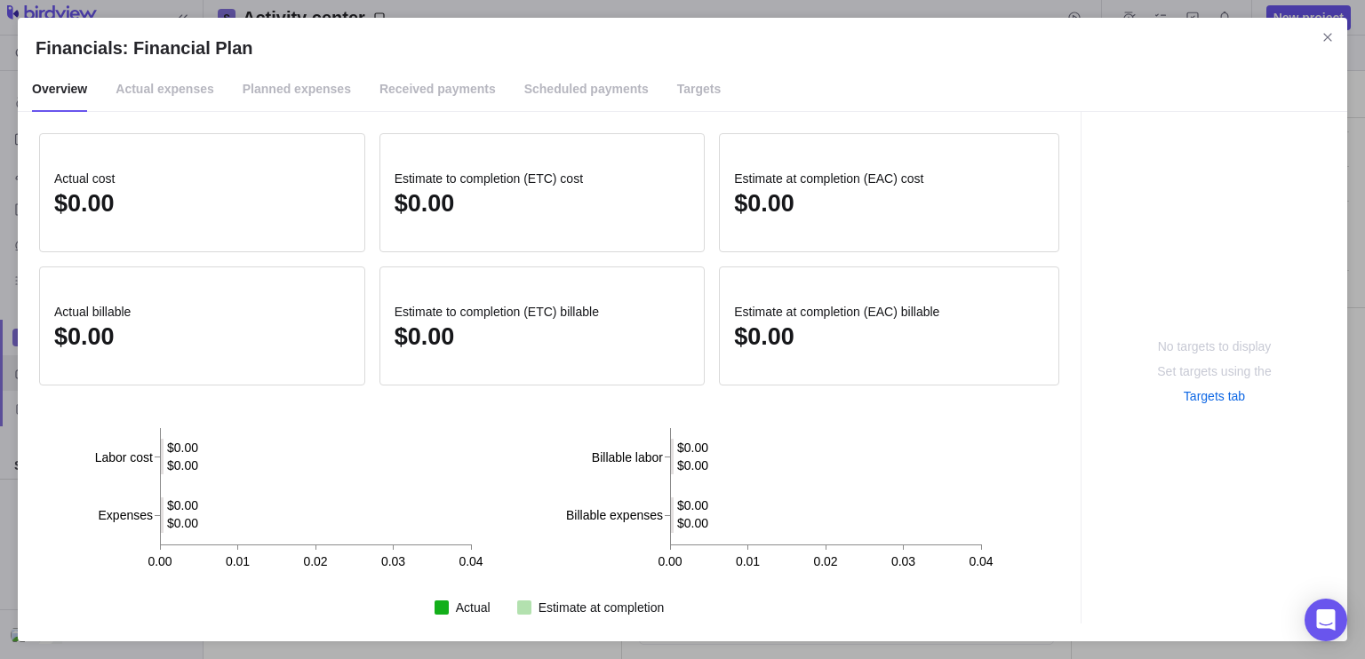
click at [440, 94] on span "Received payments" at bounding box center [437, 90] width 116 height 44
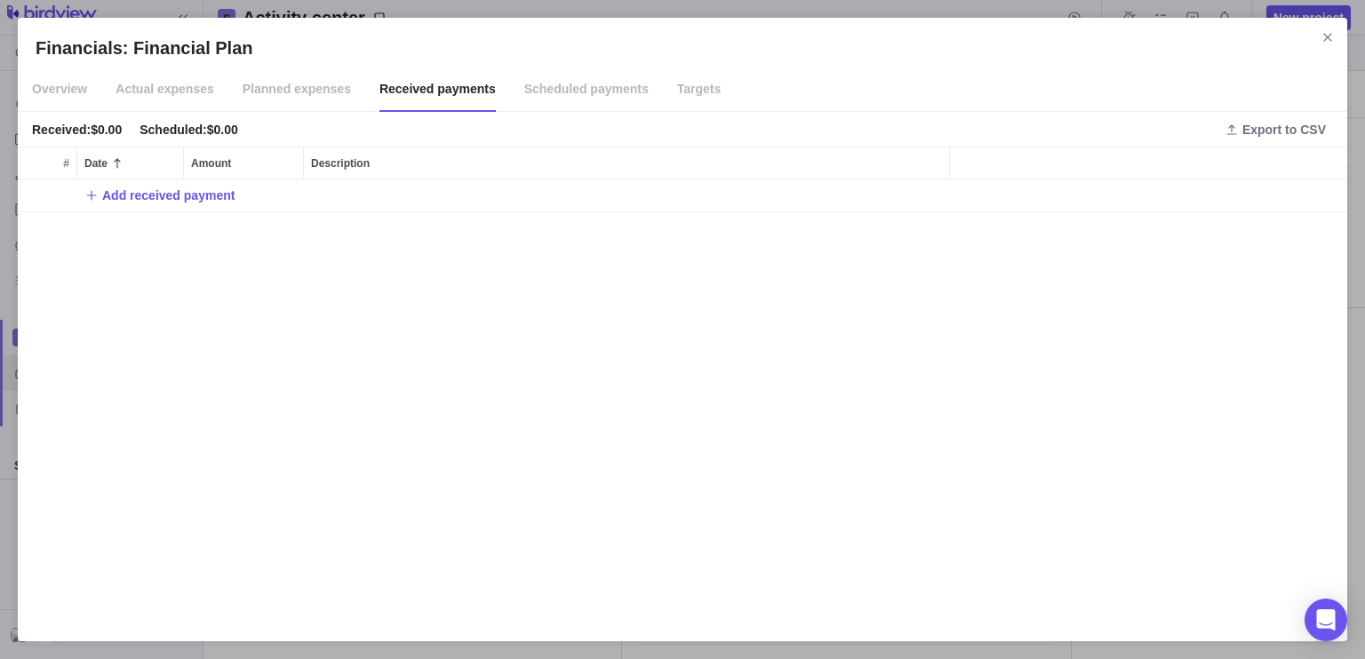
click at [677, 92] on span "Targets" at bounding box center [699, 90] width 44 height 44
